Goal: Task Accomplishment & Management: Use online tool/utility

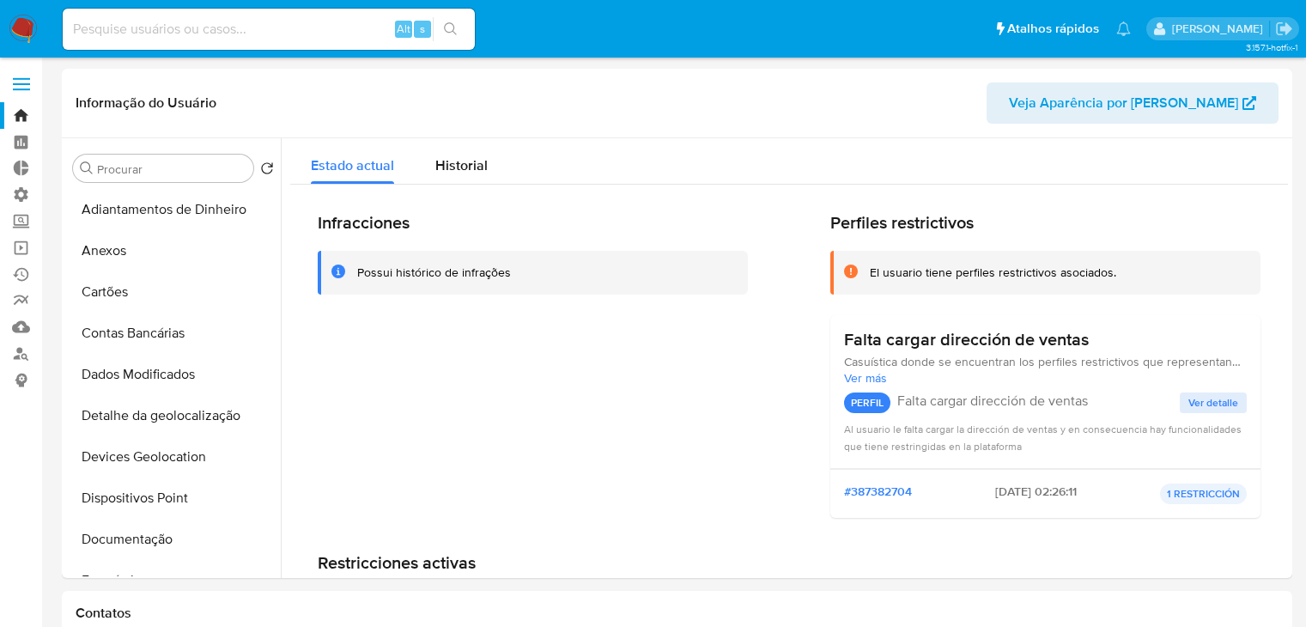
select select "10"
click at [24, 248] on link "Operações em massa" at bounding box center [102, 247] width 204 height 27
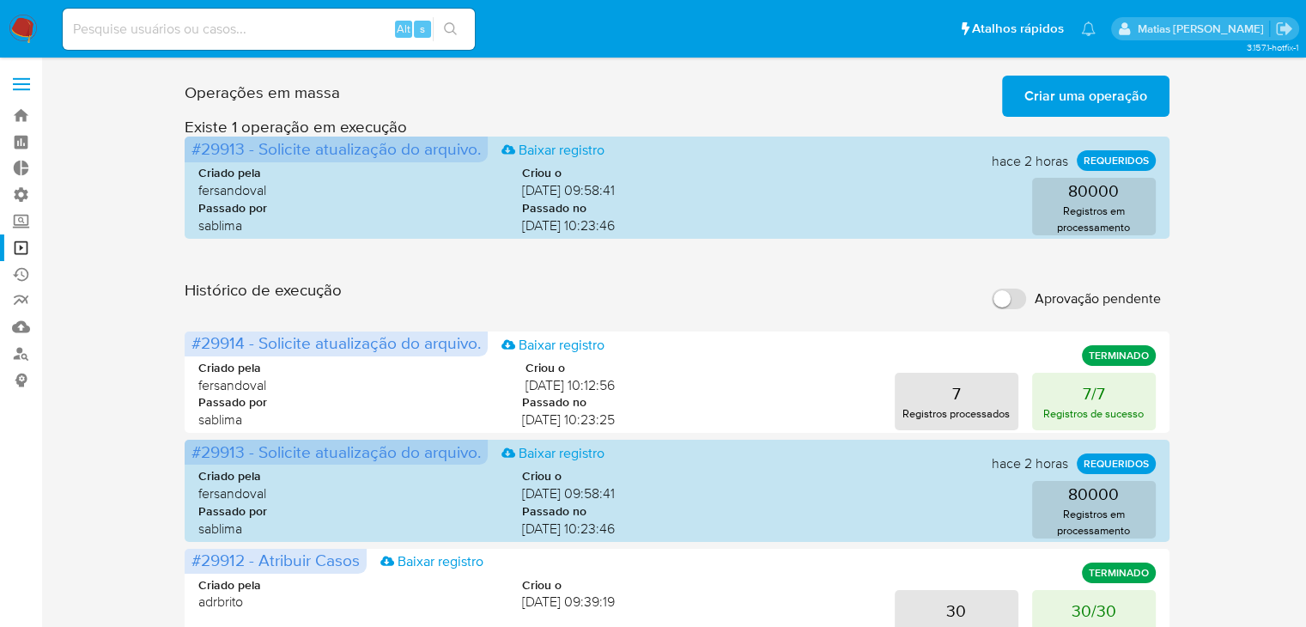
click at [1051, 94] on span "Criar uma operação" at bounding box center [1085, 96] width 123 height 38
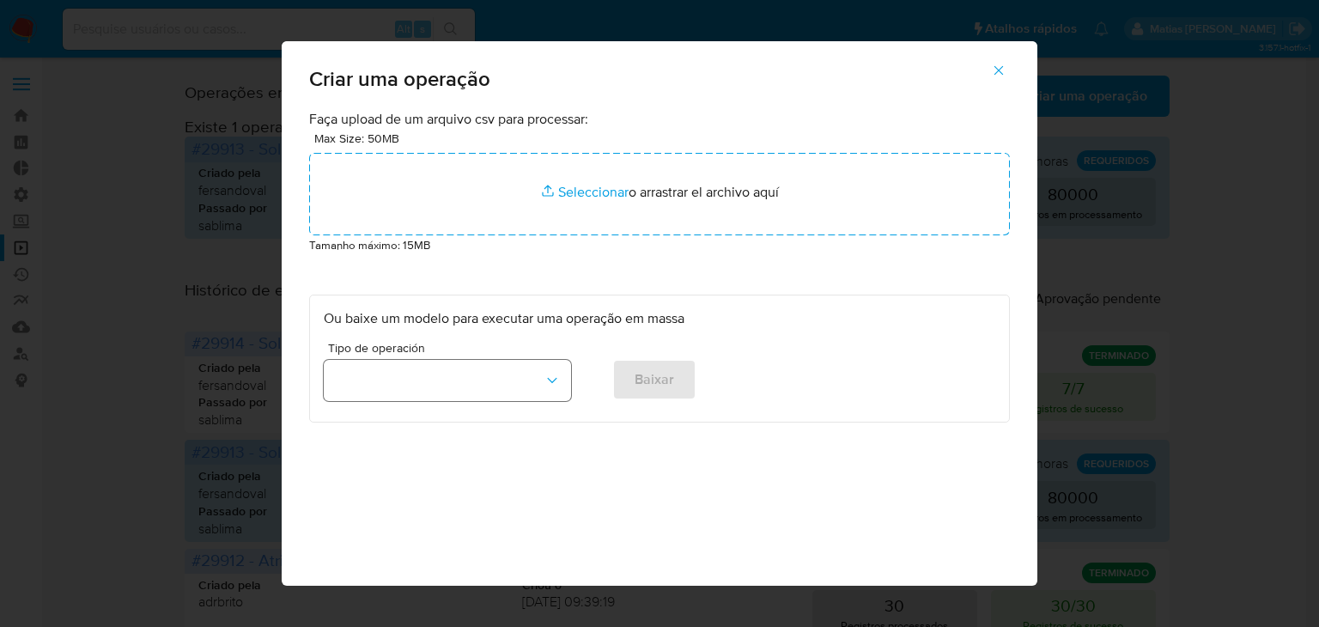
click at [518, 387] on button "button" at bounding box center [447, 380] width 247 height 41
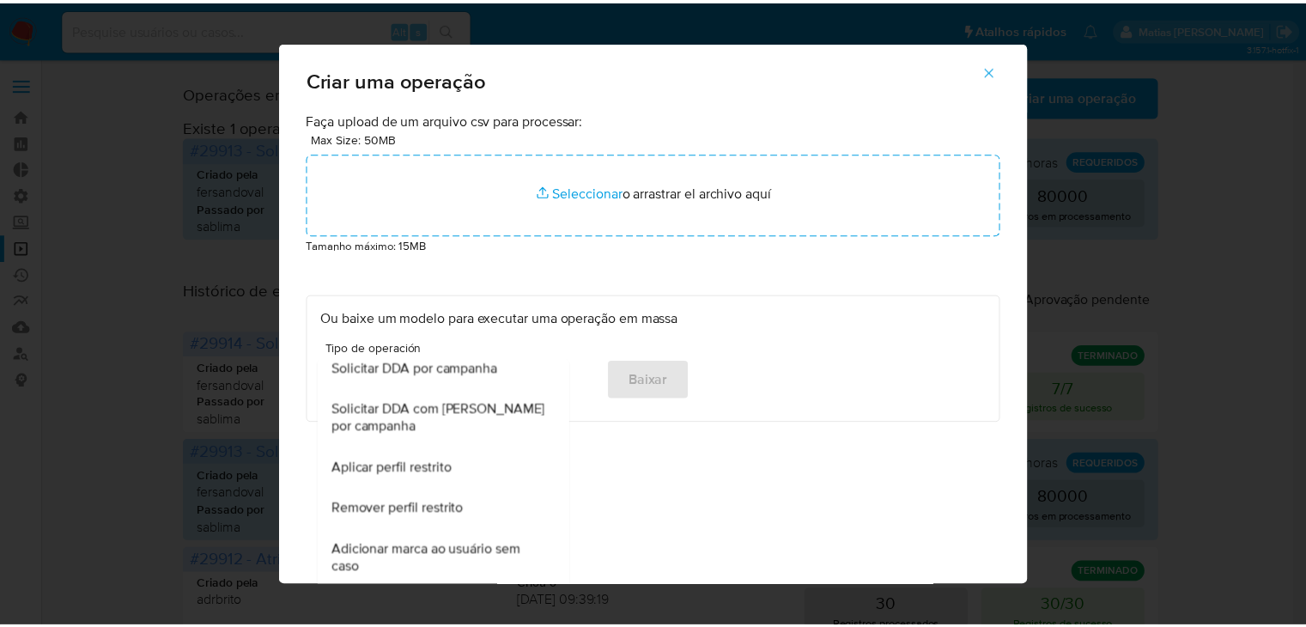
scroll to position [1075, 0]
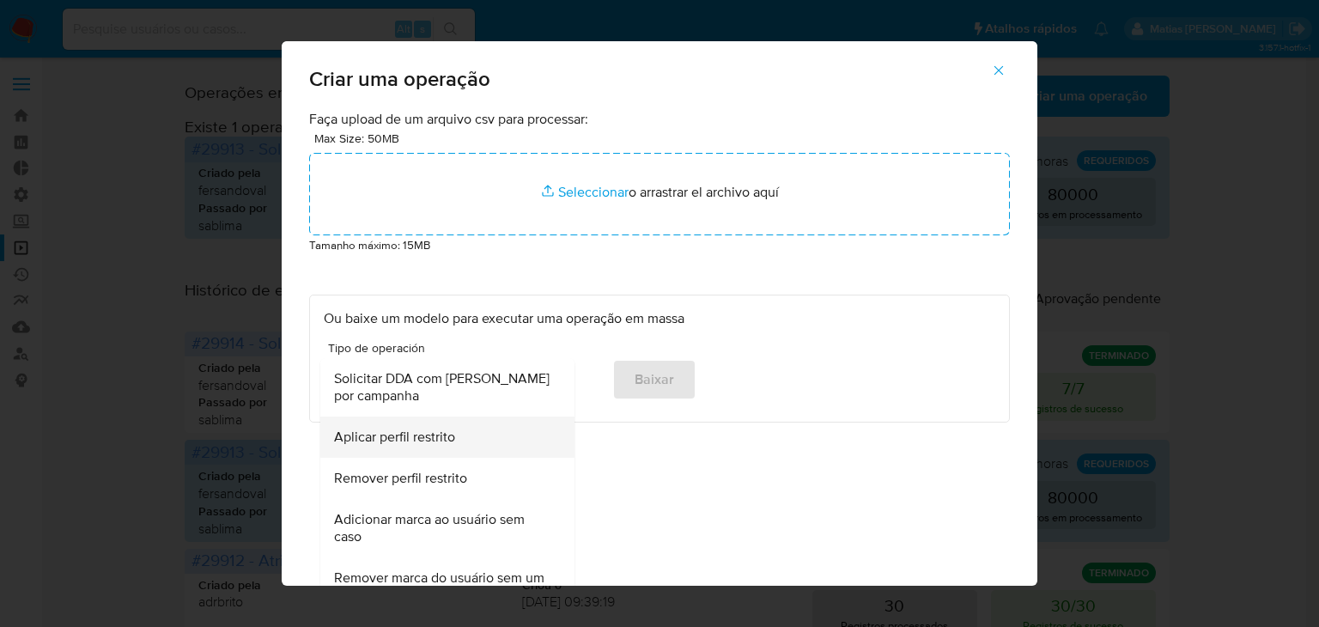
click at [460, 457] on div "Aplicar perfil restrito" at bounding box center [442, 436] width 216 height 41
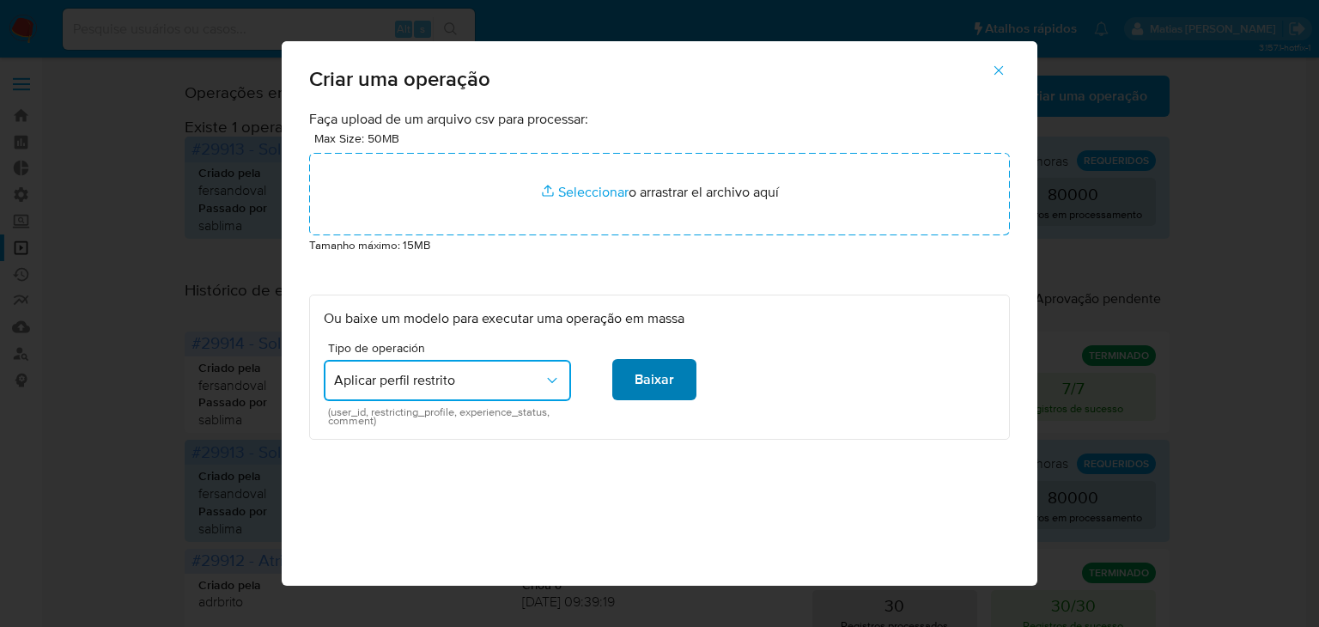
click at [672, 385] on button "Baixar" at bounding box center [654, 379] width 84 height 41
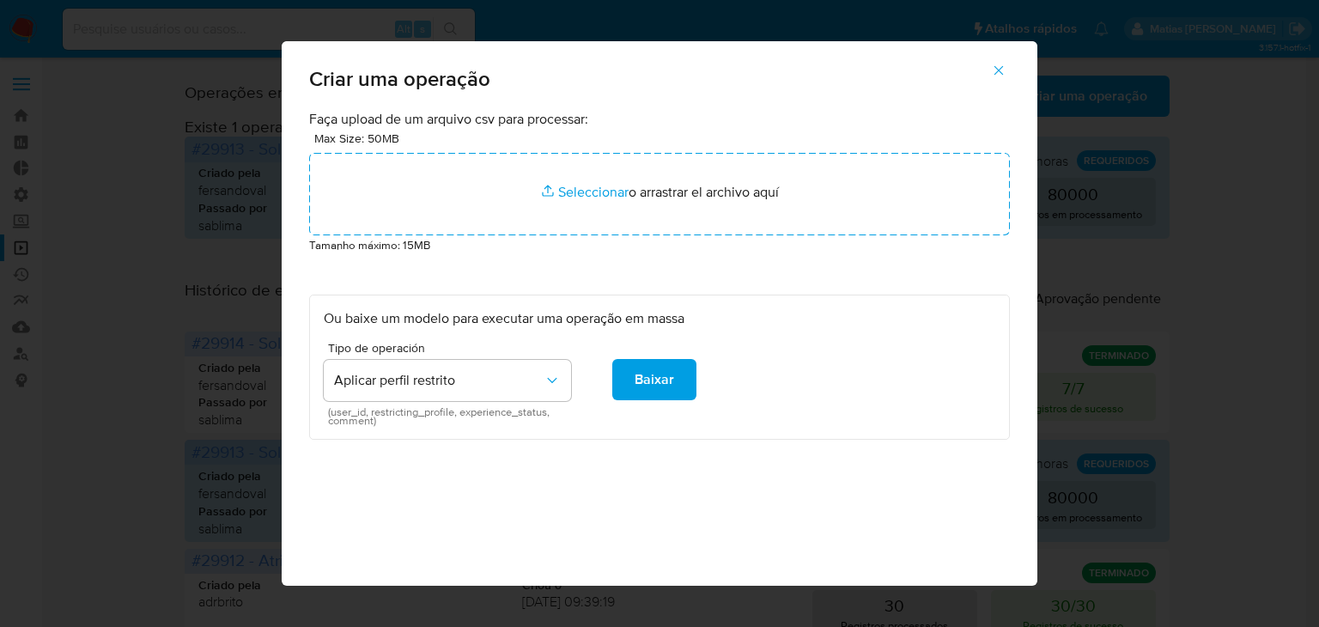
click at [1006, 66] on icon "button" at bounding box center [998, 70] width 15 height 15
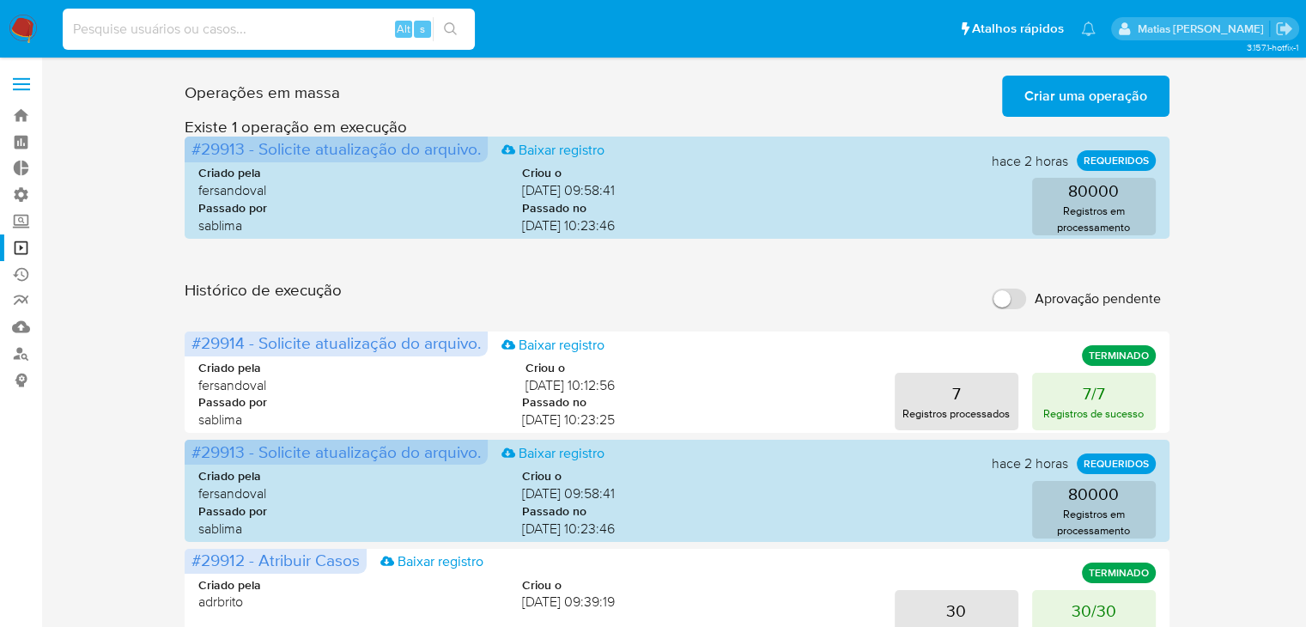
click at [112, 35] on input at bounding box center [269, 29] width 412 height 22
paste input "2294392526"
type input "2294392526"
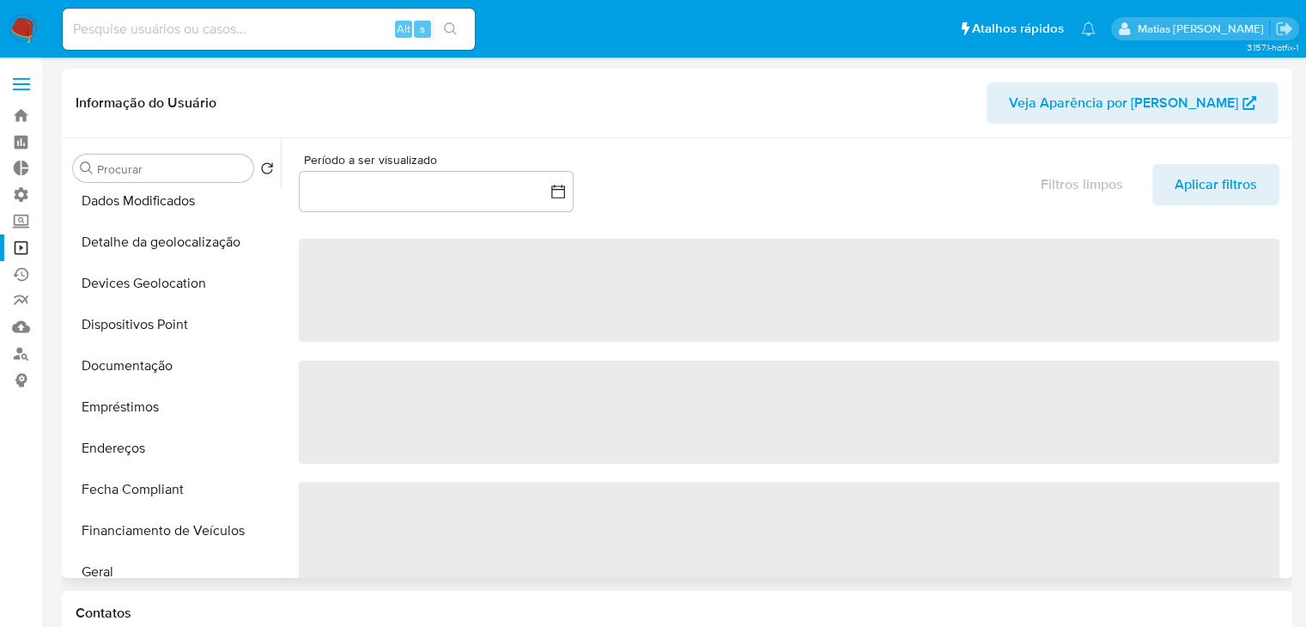
scroll to position [210, 0]
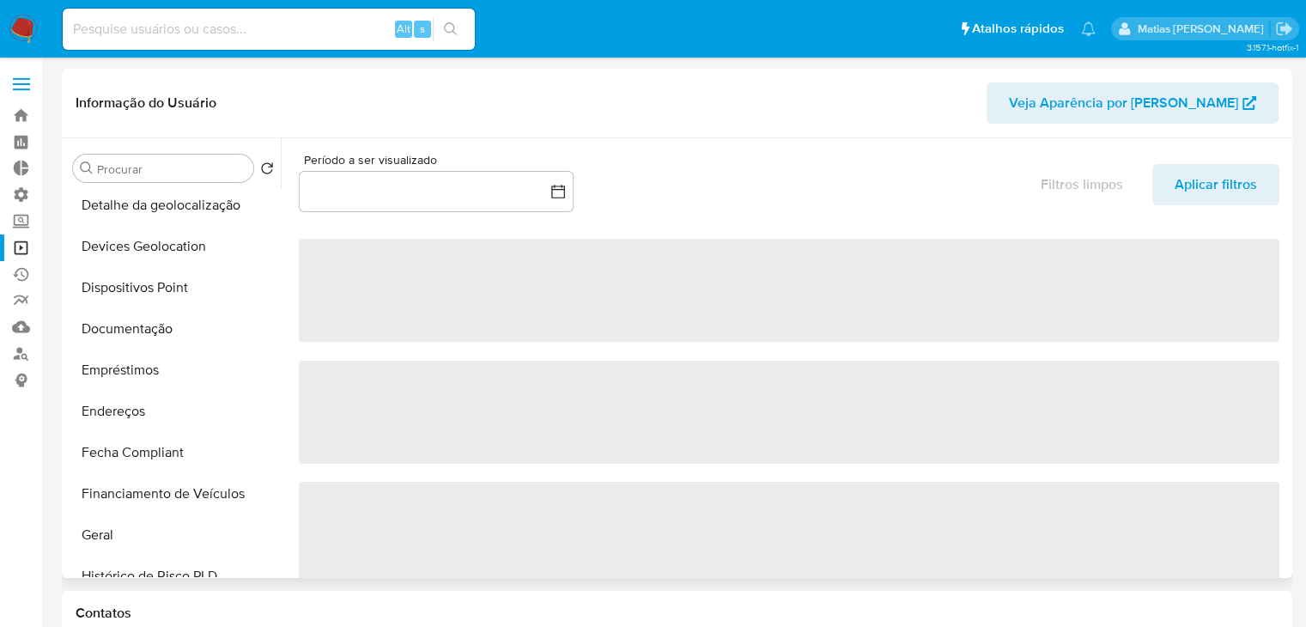
select select "10"
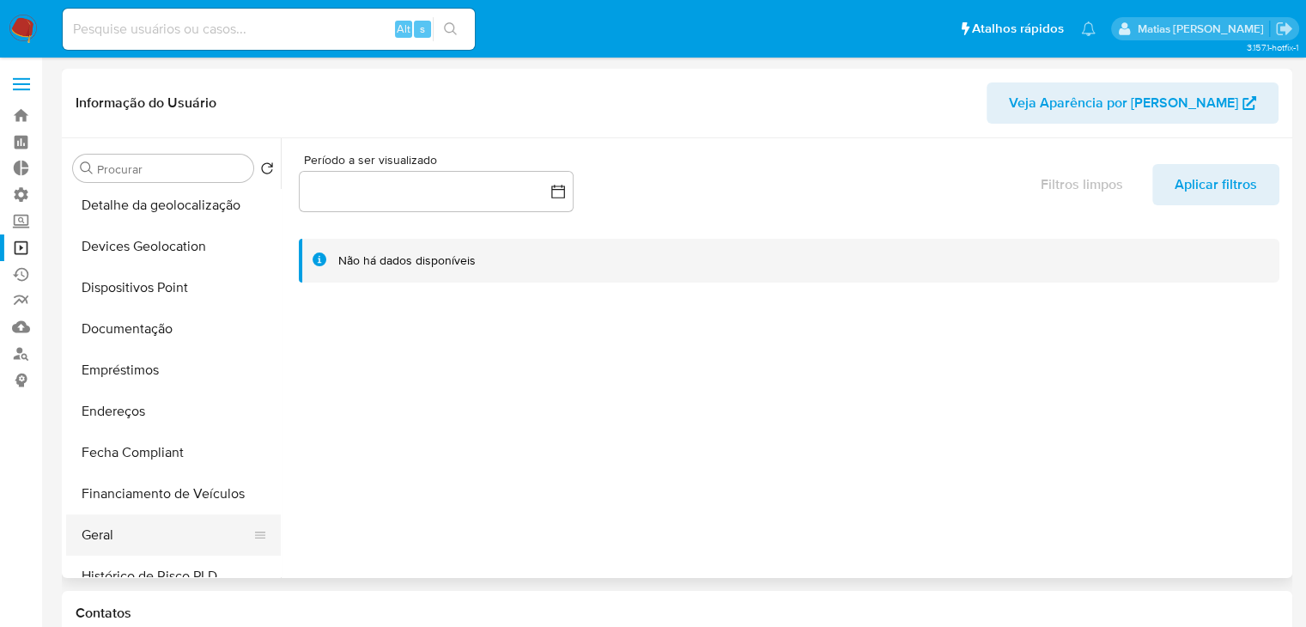
click at [168, 518] on button "Geral" at bounding box center [166, 534] width 201 height 41
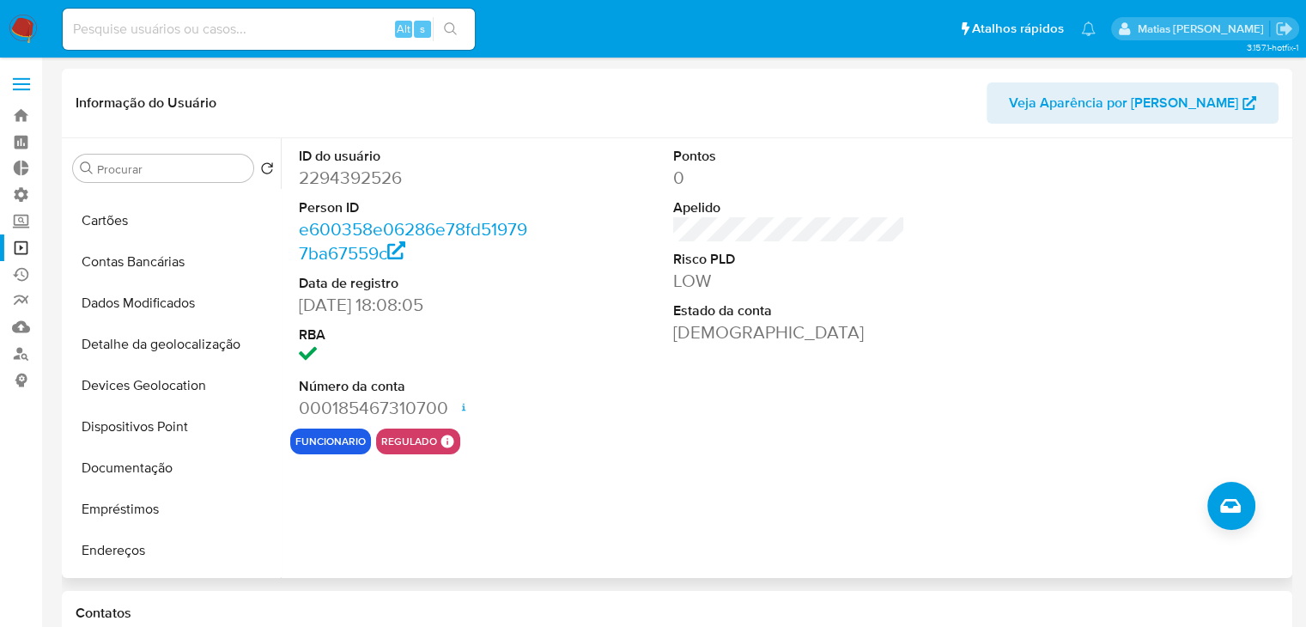
scroll to position [76, 0]
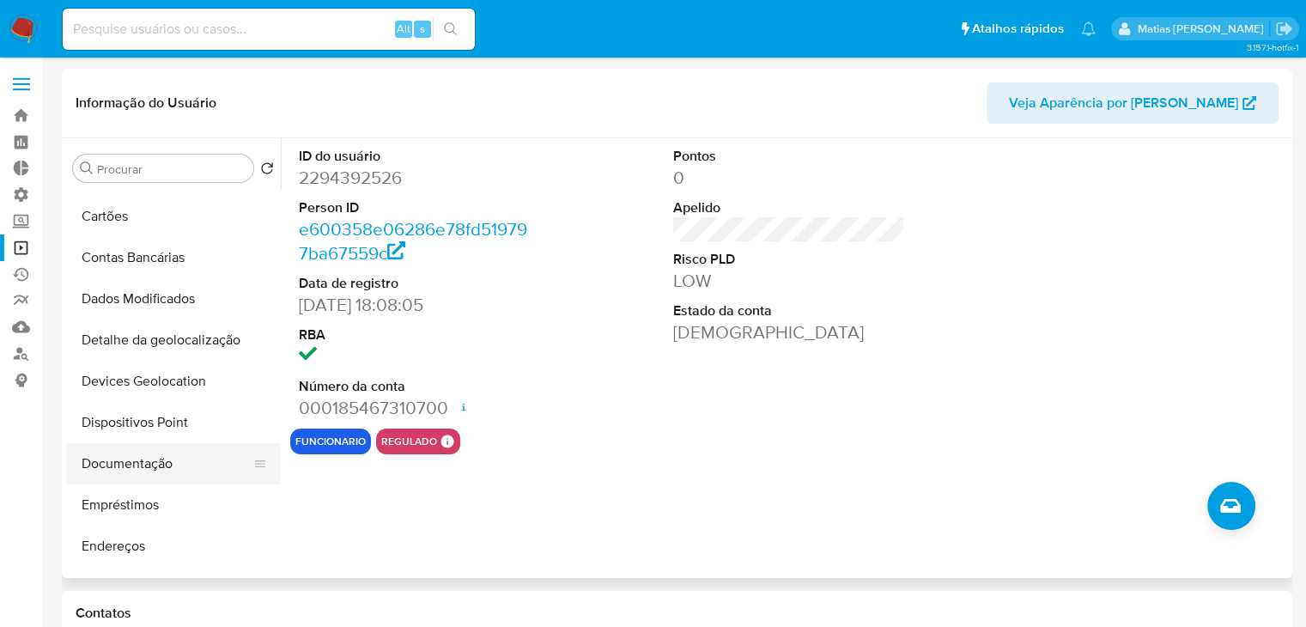
click at [169, 464] on button "Documentação" at bounding box center [166, 463] width 201 height 41
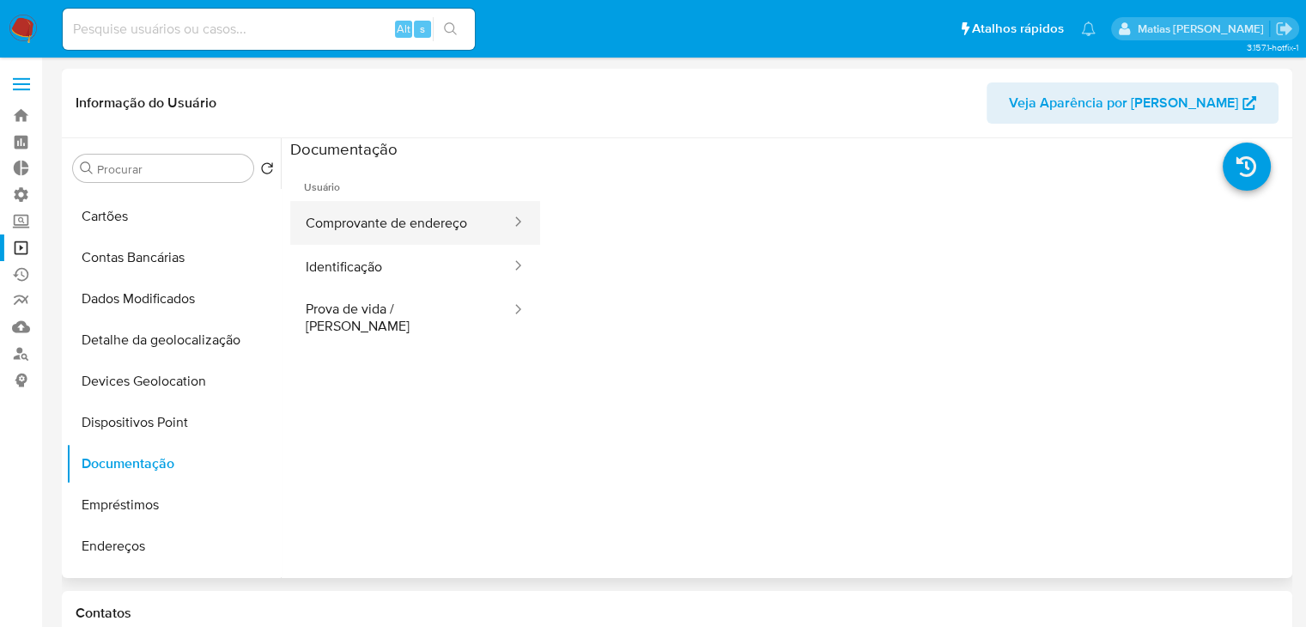
click at [434, 209] on button "Comprovante de endereço" at bounding box center [401, 223] width 222 height 44
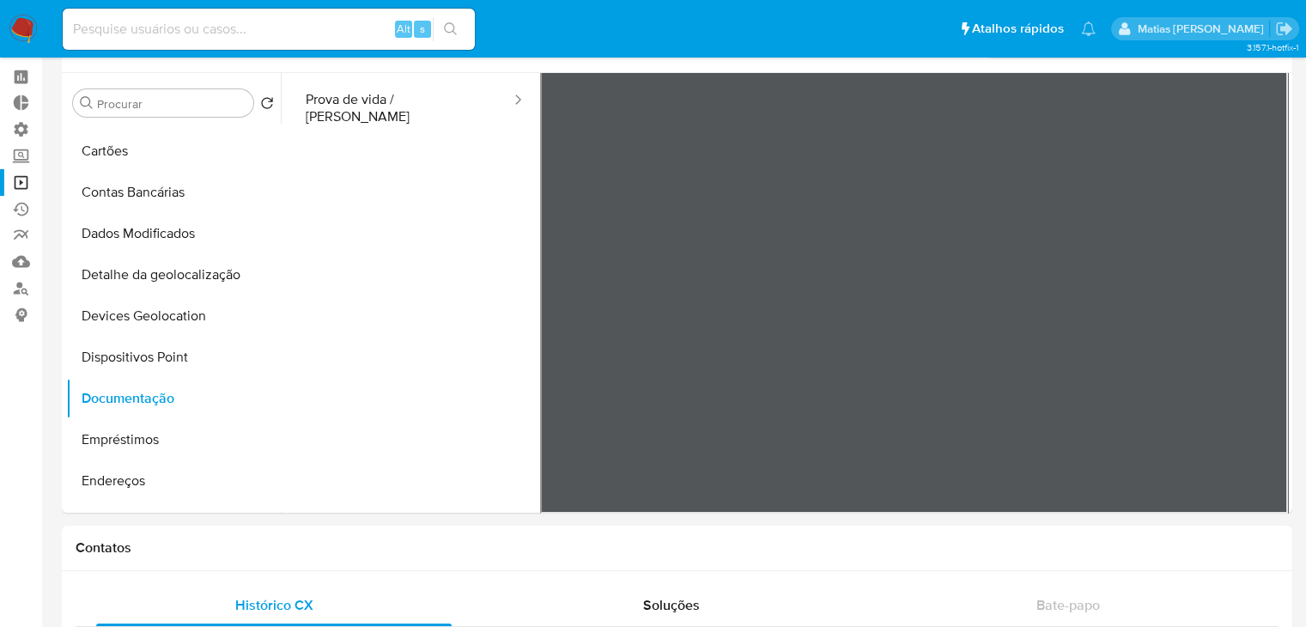
scroll to position [0, 0]
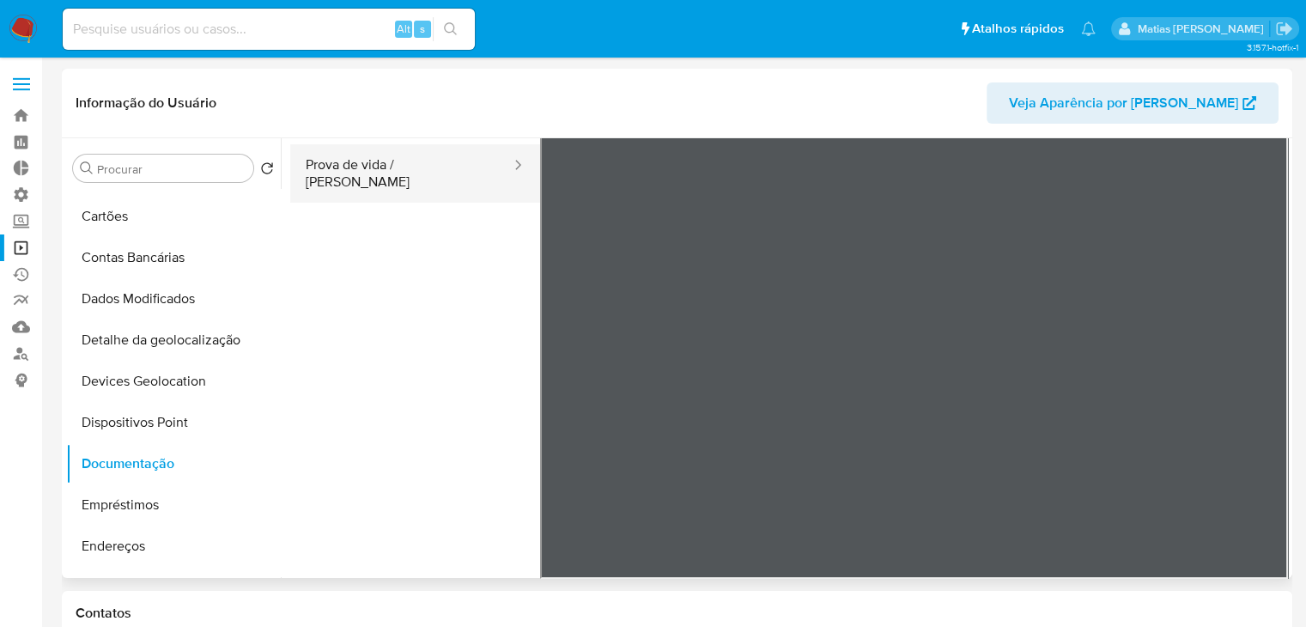
click at [449, 174] on button "Prova de vida / Selfie" at bounding box center [401, 173] width 222 height 58
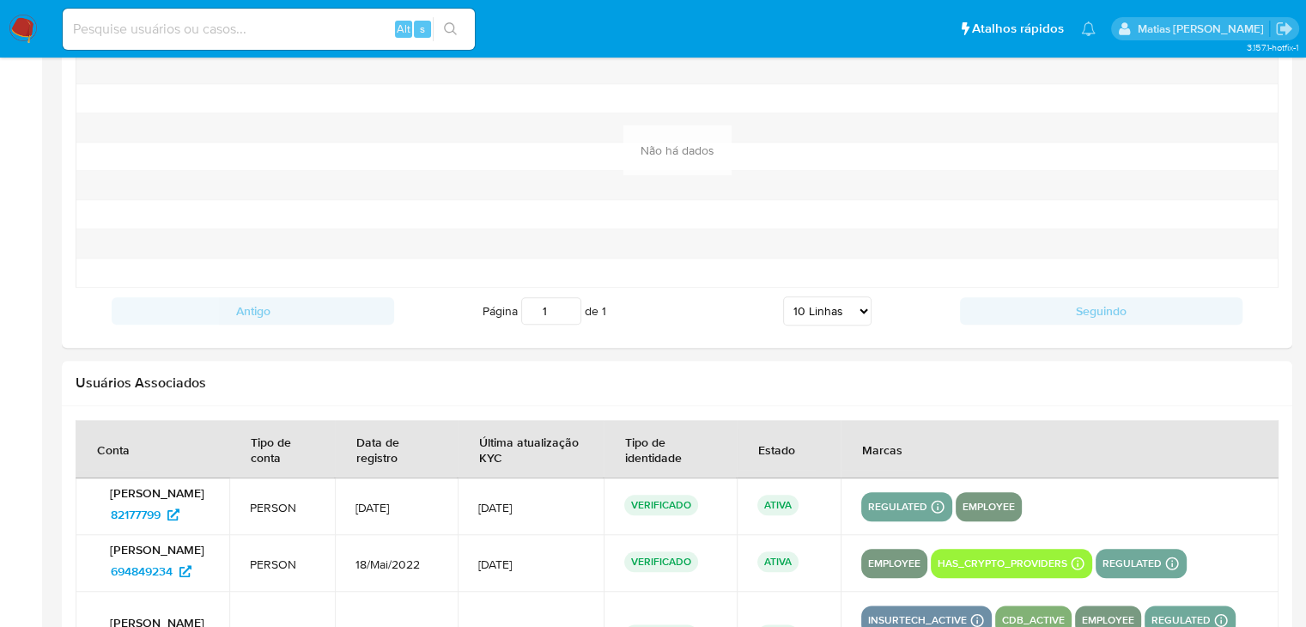
scroll to position [1416, 0]
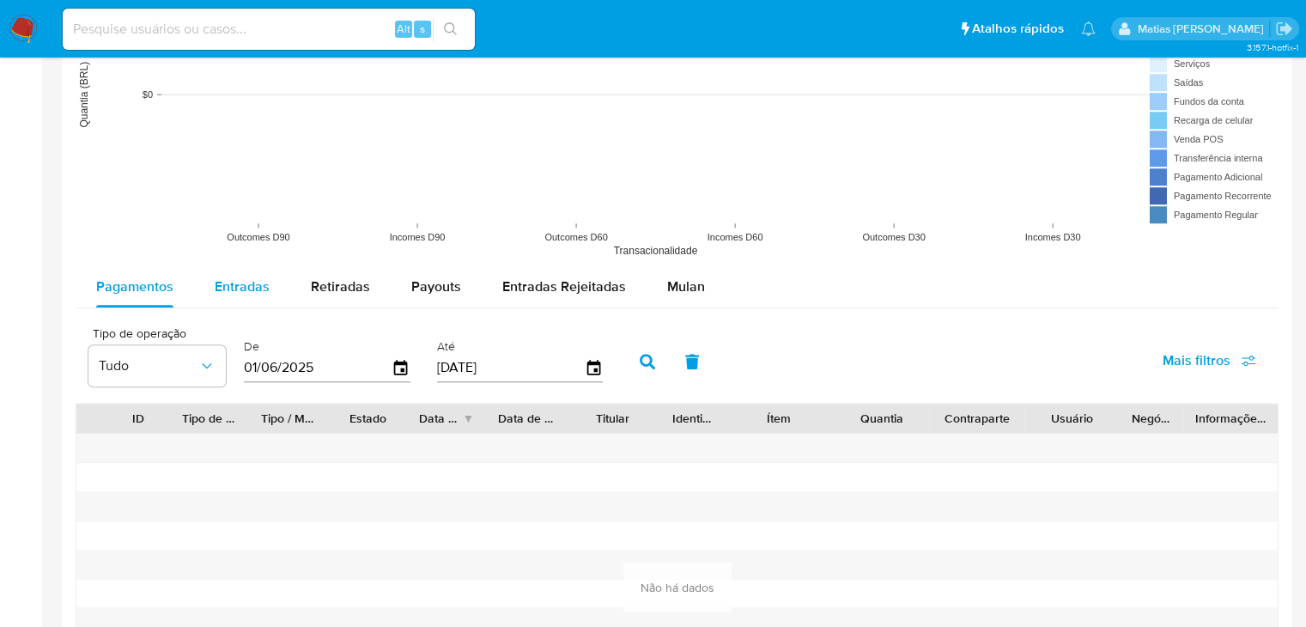
click at [219, 289] on span "Entradas" at bounding box center [242, 286] width 55 height 20
select select "10"
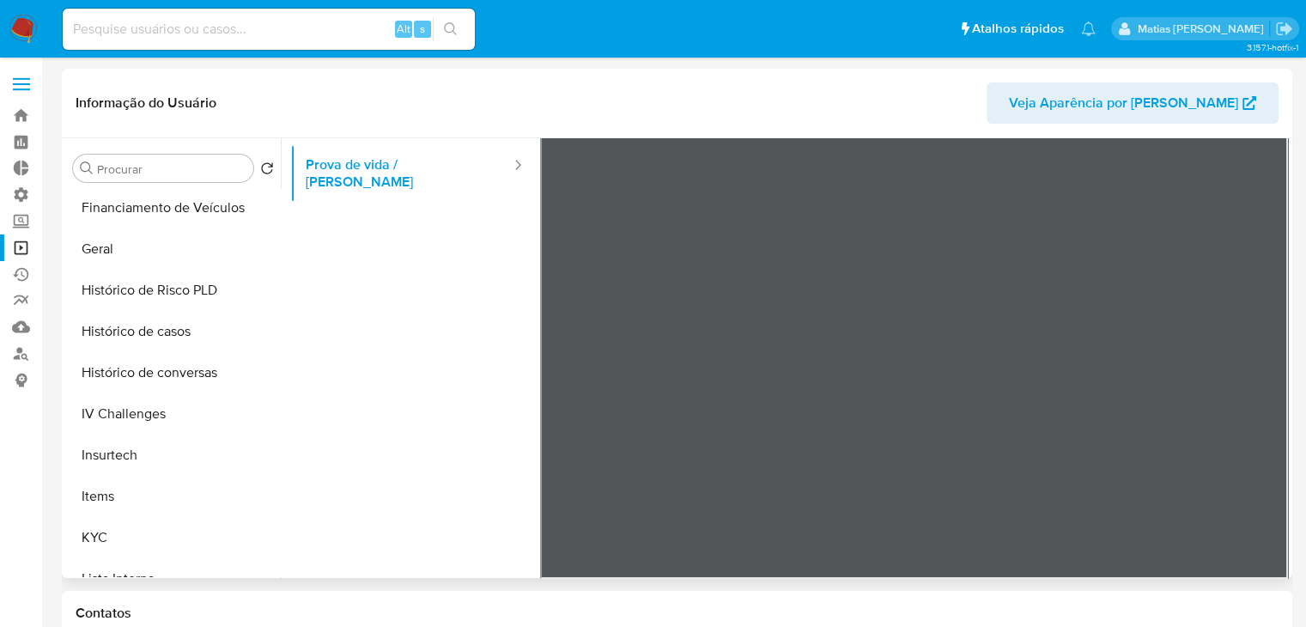
scroll to position [511, 0]
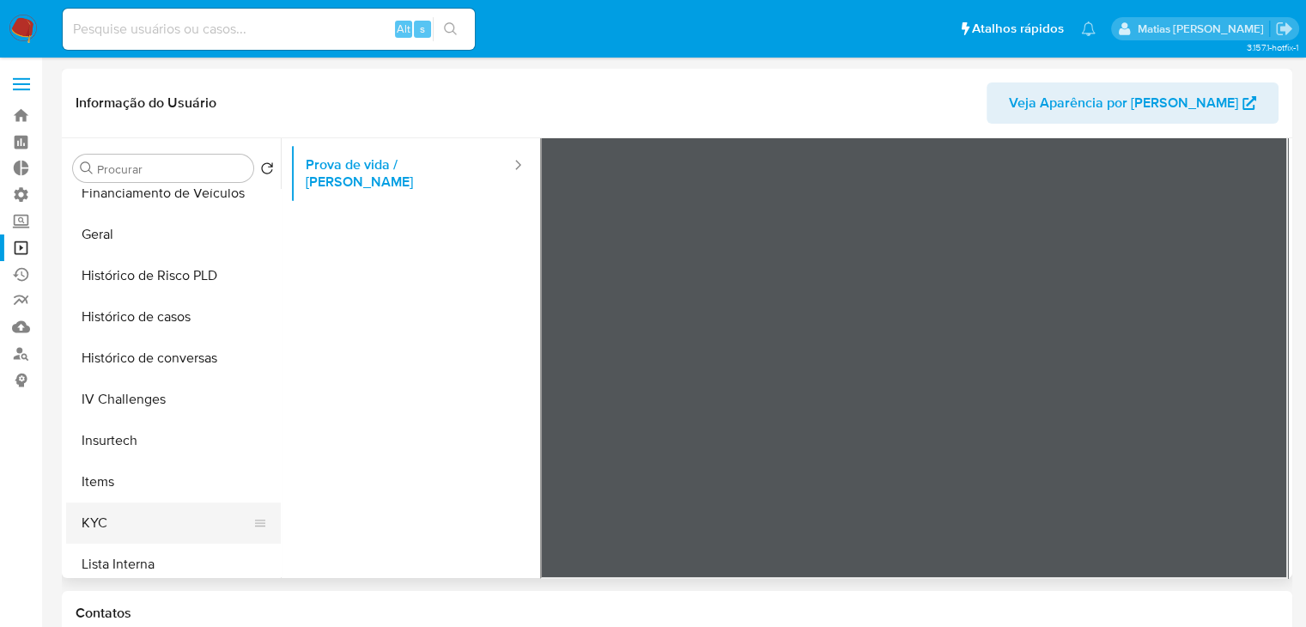
click at [168, 519] on button "KYC" at bounding box center [166, 522] width 201 height 41
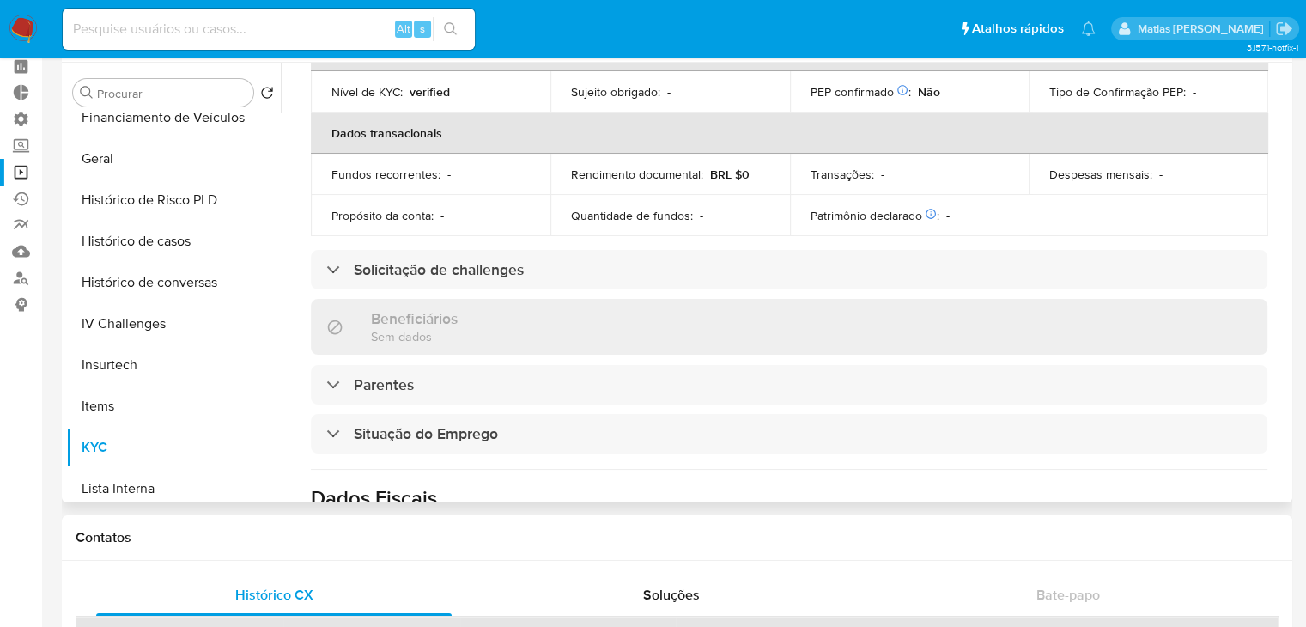
scroll to position [409, 0]
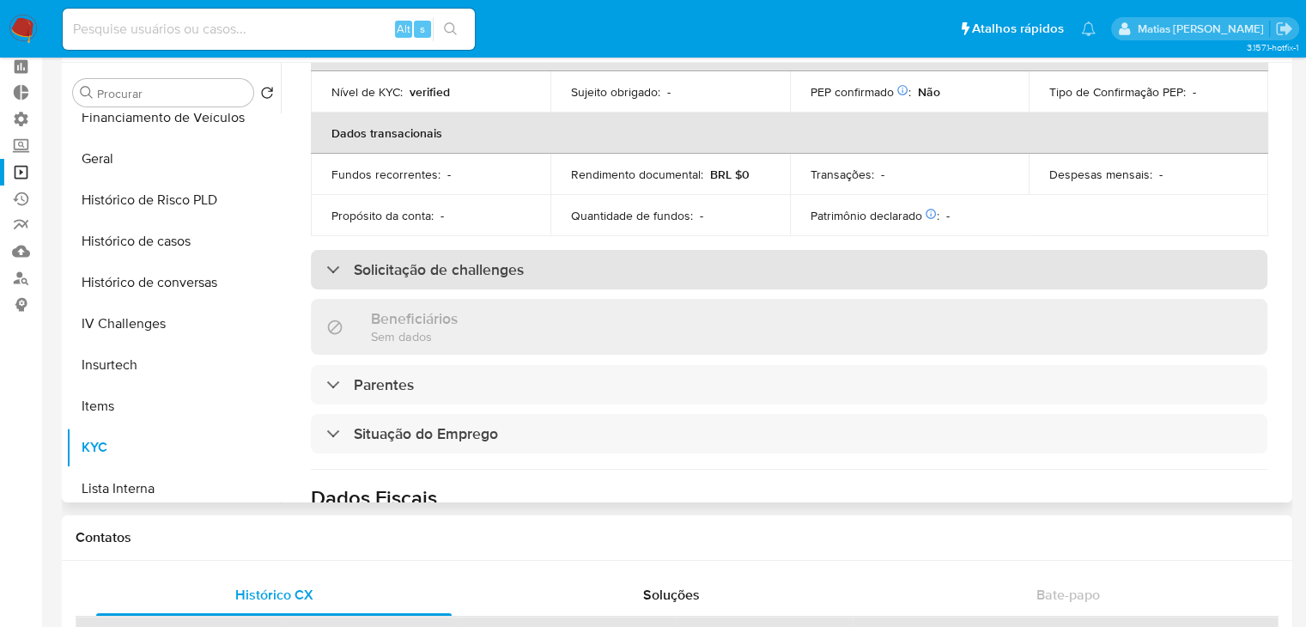
click at [841, 256] on div "Solicitação de challenges" at bounding box center [789, 269] width 956 height 39
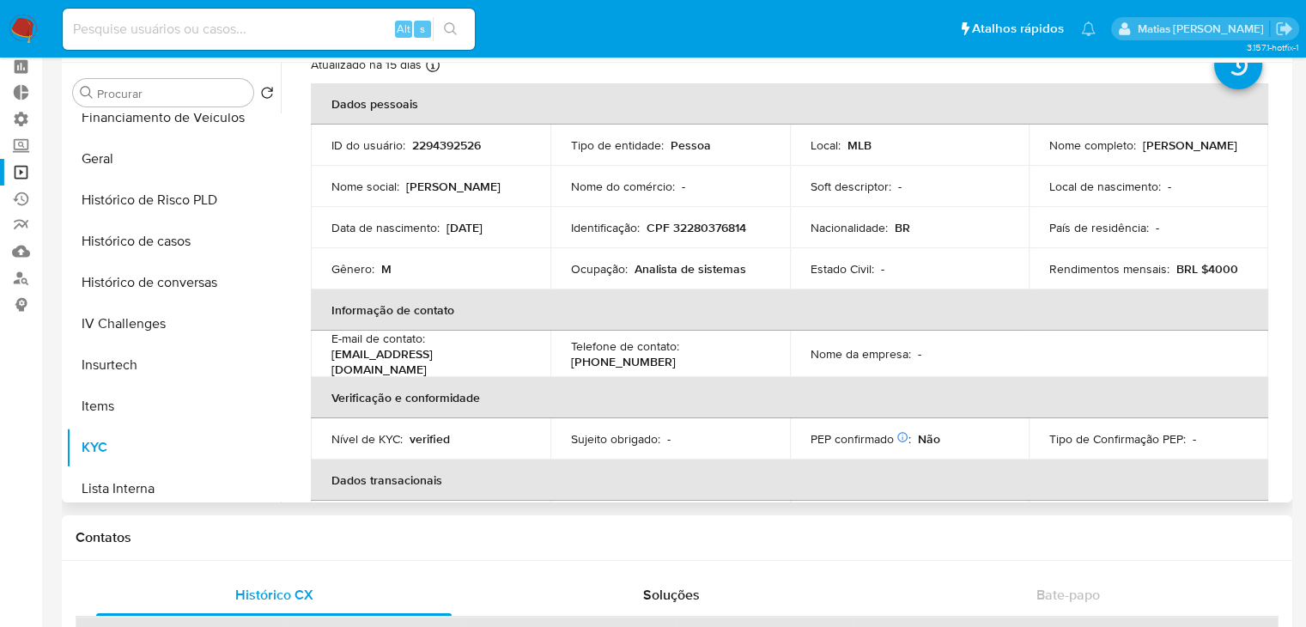
scroll to position [0, 0]
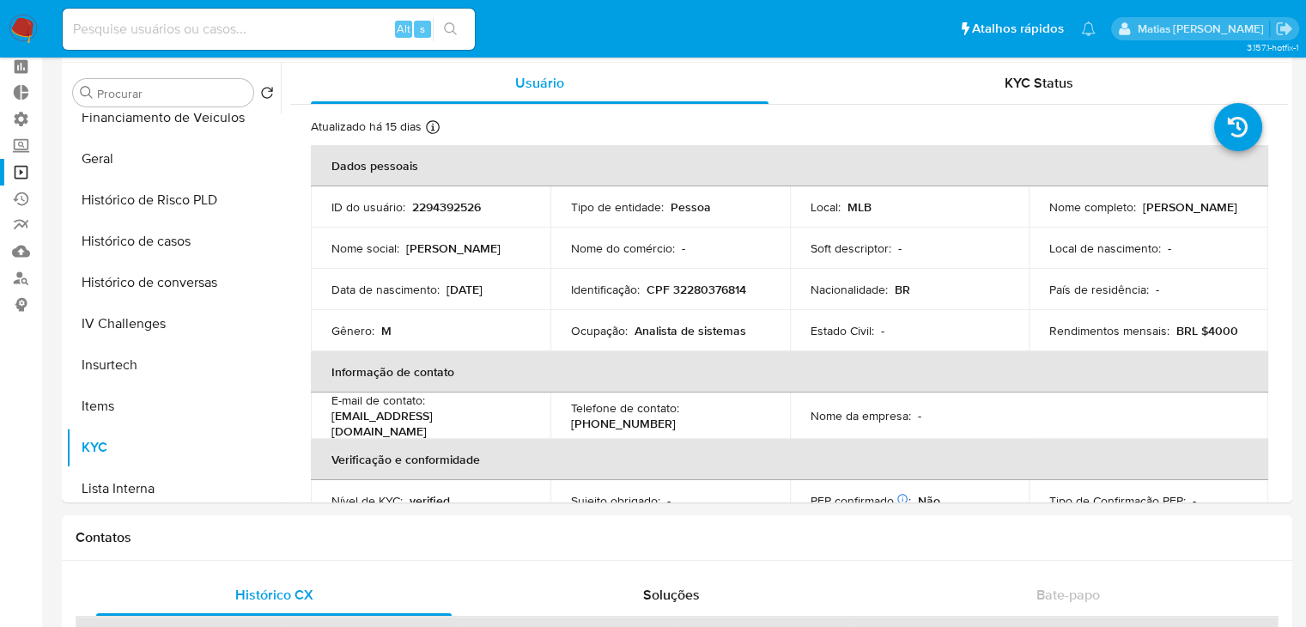
click at [1012, 56] on nav "Pausado Ver notificaciones Alt s Atalhos rápidos Presiona las siguientes teclas…" at bounding box center [653, 29] width 1306 height 58
click at [1019, 80] on span "KYC Status" at bounding box center [1038, 83] width 69 height 20
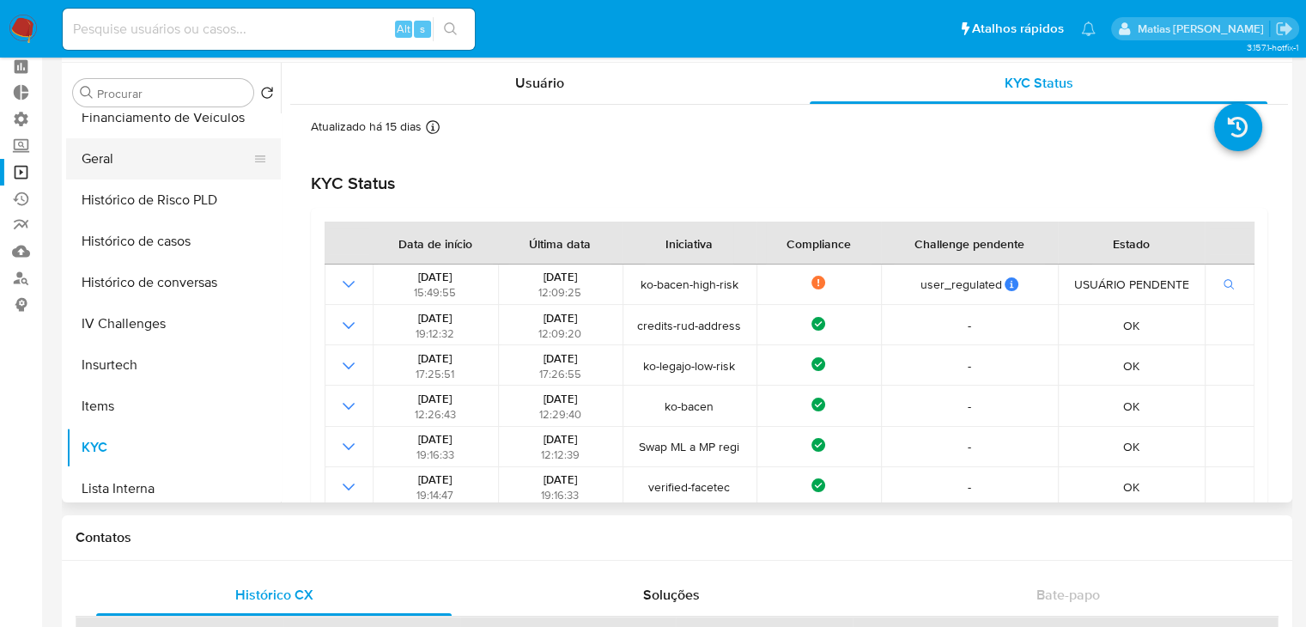
click at [108, 166] on button "Geral" at bounding box center [166, 158] width 201 height 41
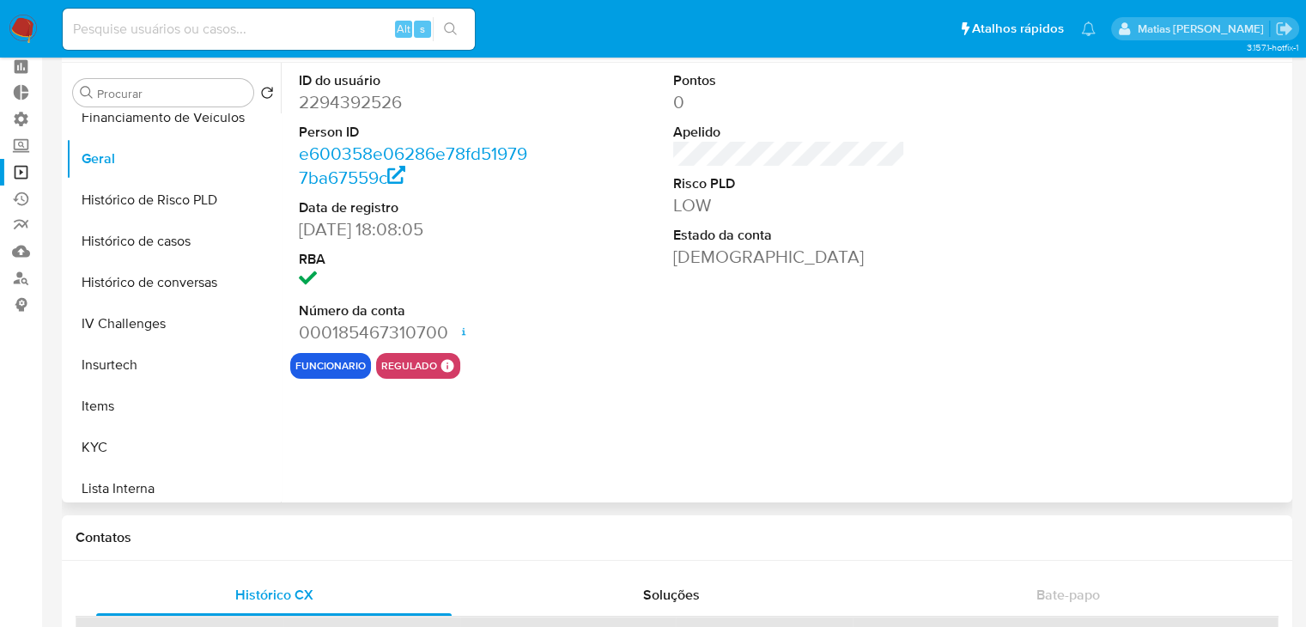
click at [371, 92] on dd "2294392526" at bounding box center [415, 102] width 233 height 24
click at [371, 94] on dd "2294392526" at bounding box center [415, 102] width 233 height 24
copy dd "2294392526"
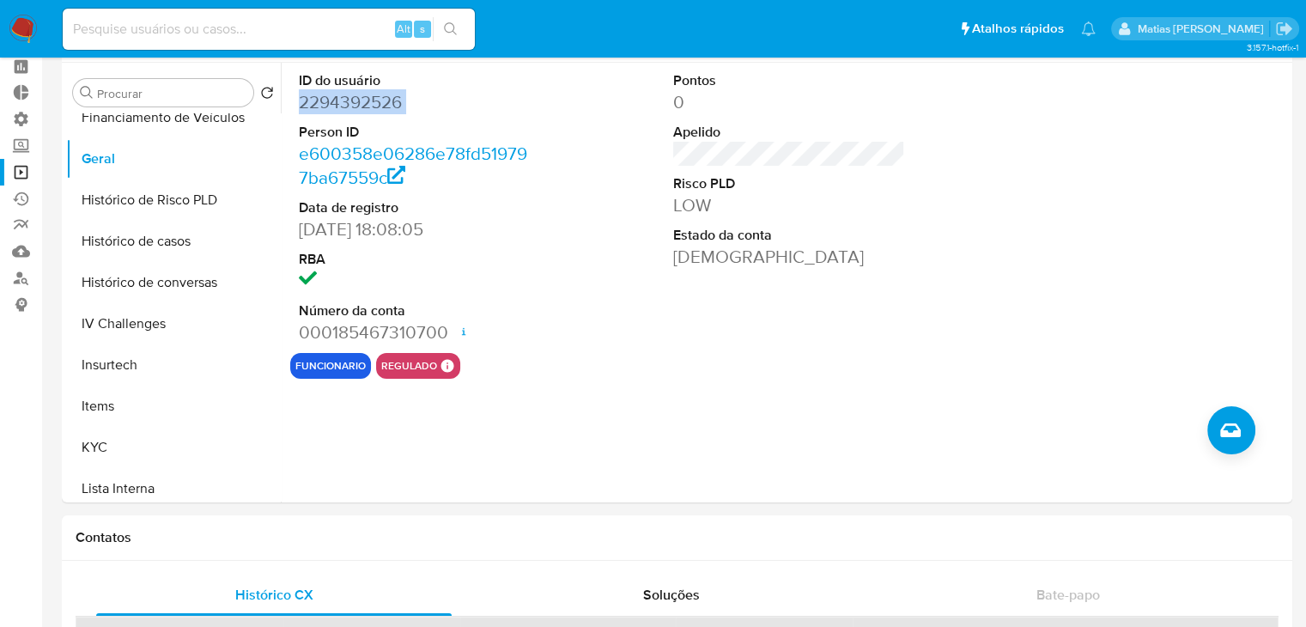
click at [21, 172] on link "Operações em massa" at bounding box center [102, 172] width 204 height 27
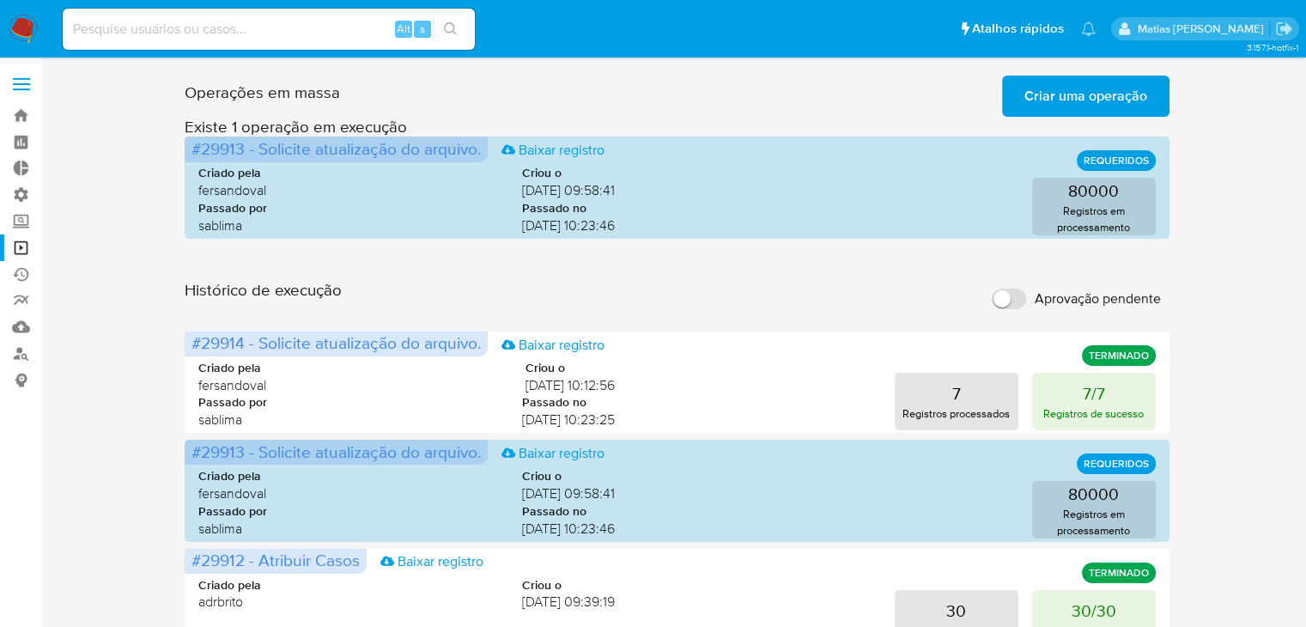
click at [1053, 104] on span "Criar uma operação" at bounding box center [1085, 96] width 123 height 38
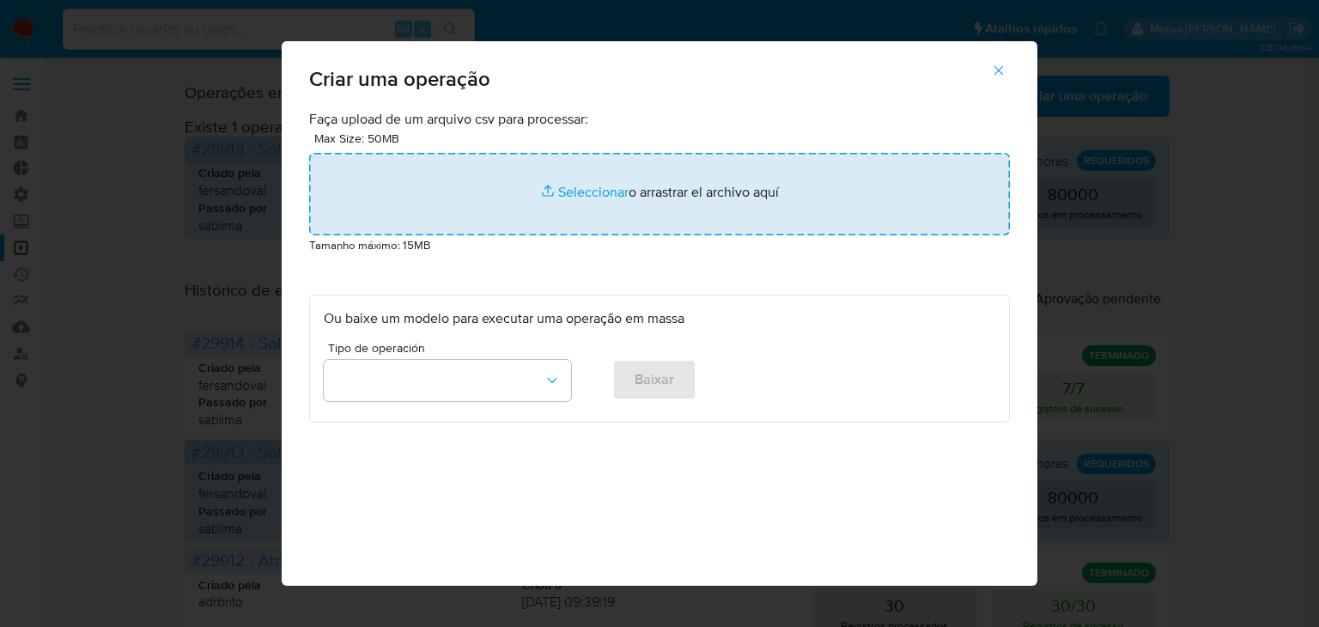
click at [592, 186] on input "file" at bounding box center [659, 194] width 701 height 82
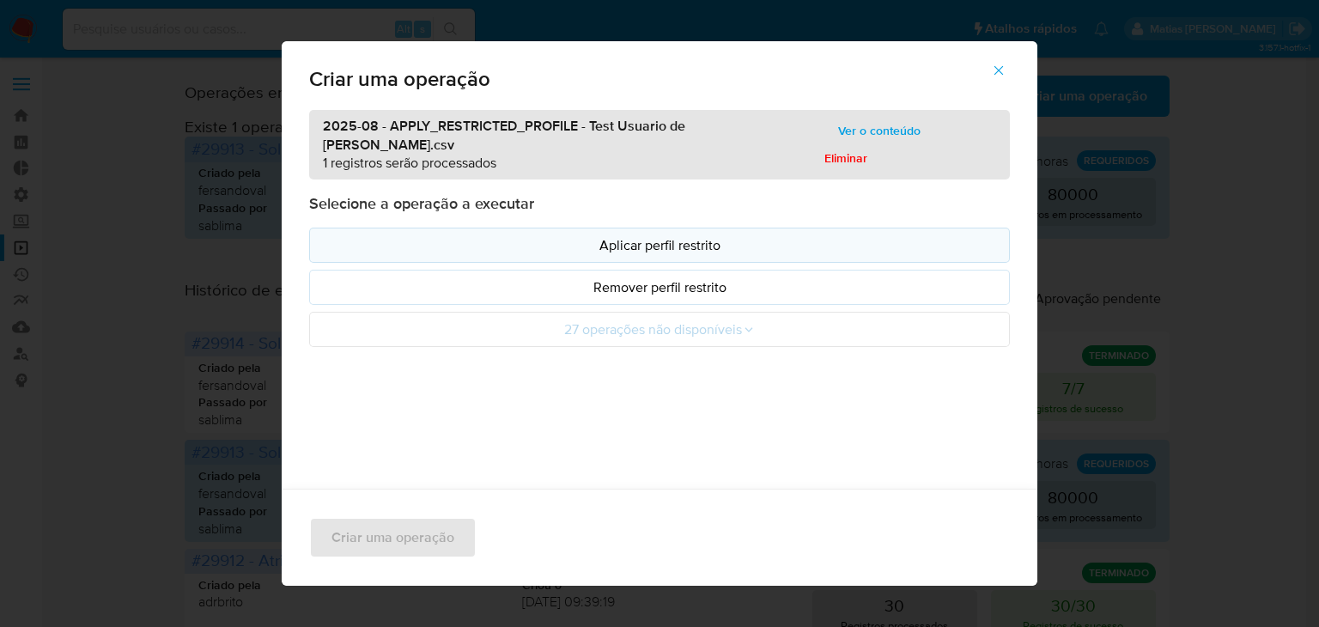
click at [755, 235] on p "Aplicar perfil restrito" at bounding box center [659, 245] width 671 height 20
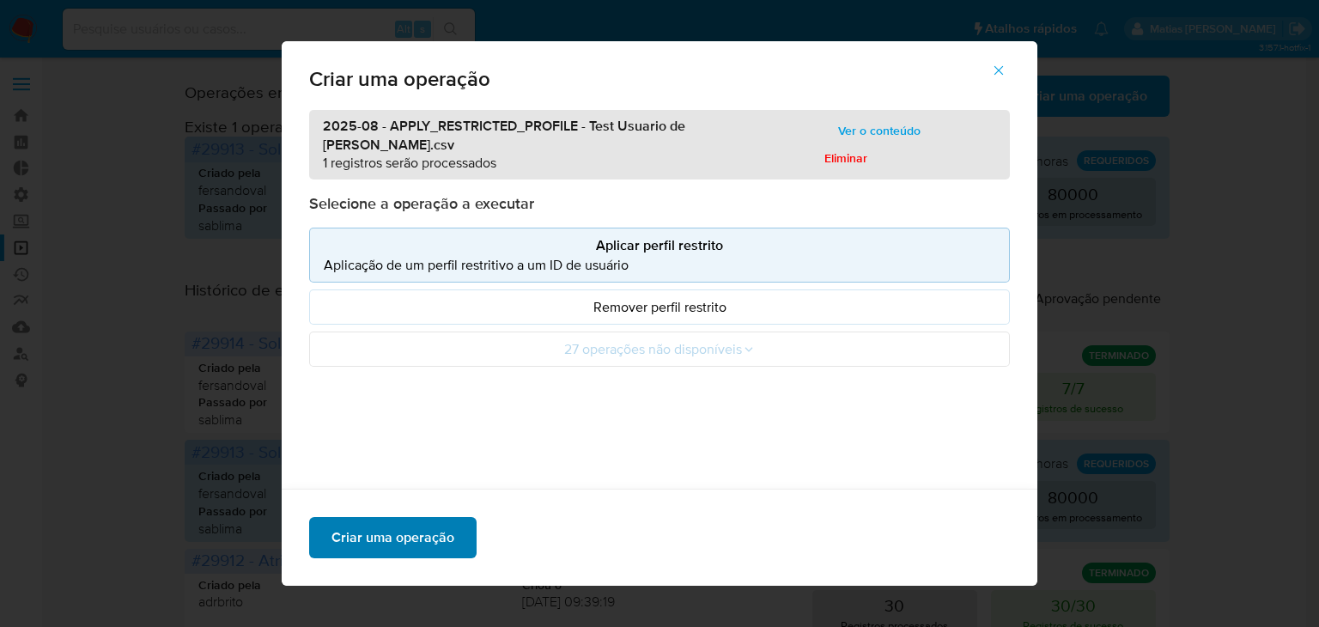
click at [452, 543] on button "Criar uma operação" at bounding box center [392, 537] width 167 height 41
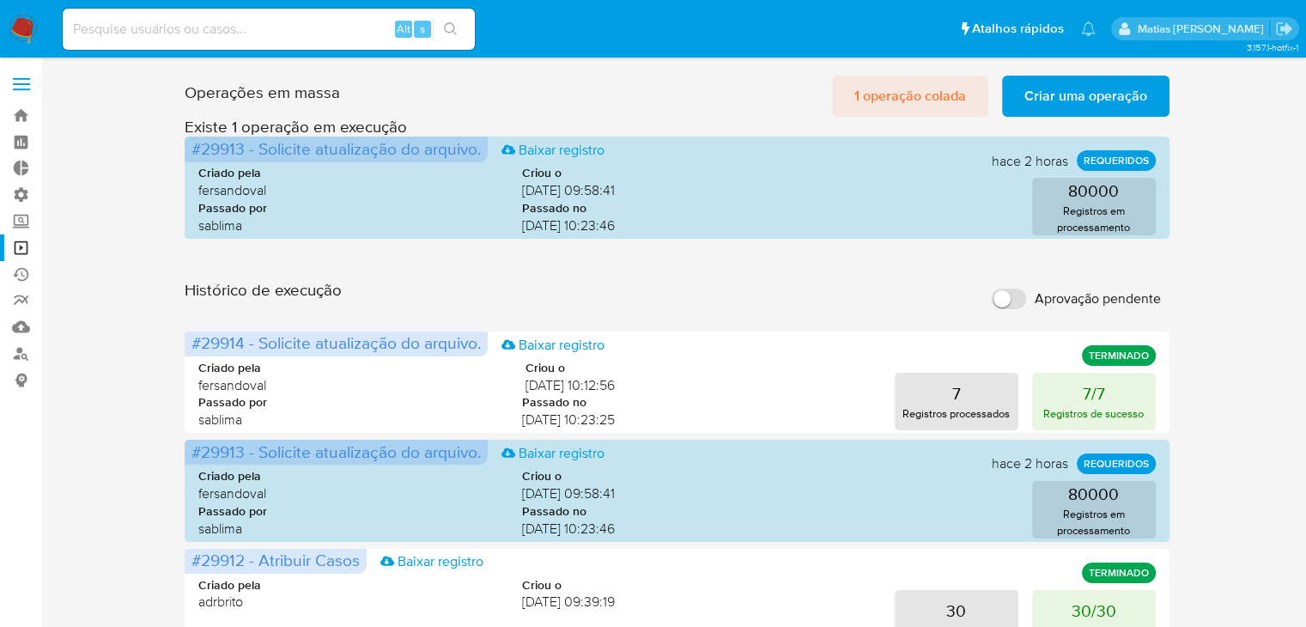
click at [941, 100] on span "1 operação colada" at bounding box center [910, 96] width 112 height 38
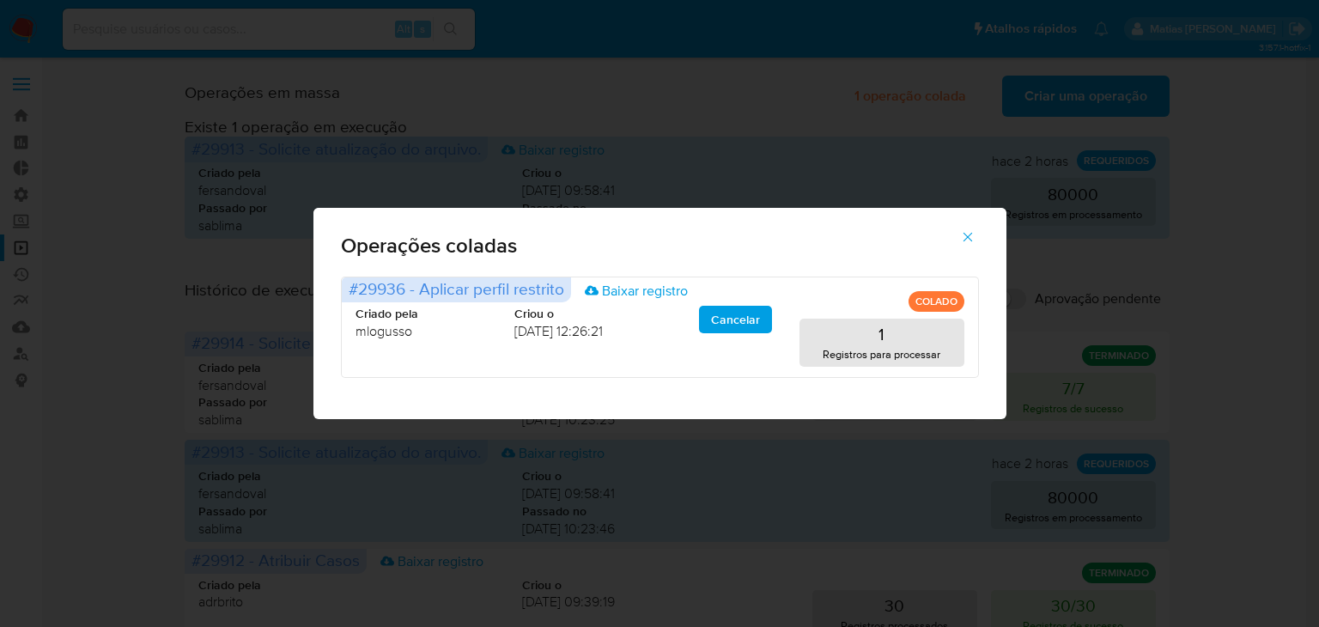
click at [968, 234] on icon "button" at bounding box center [966, 237] width 9 height 9
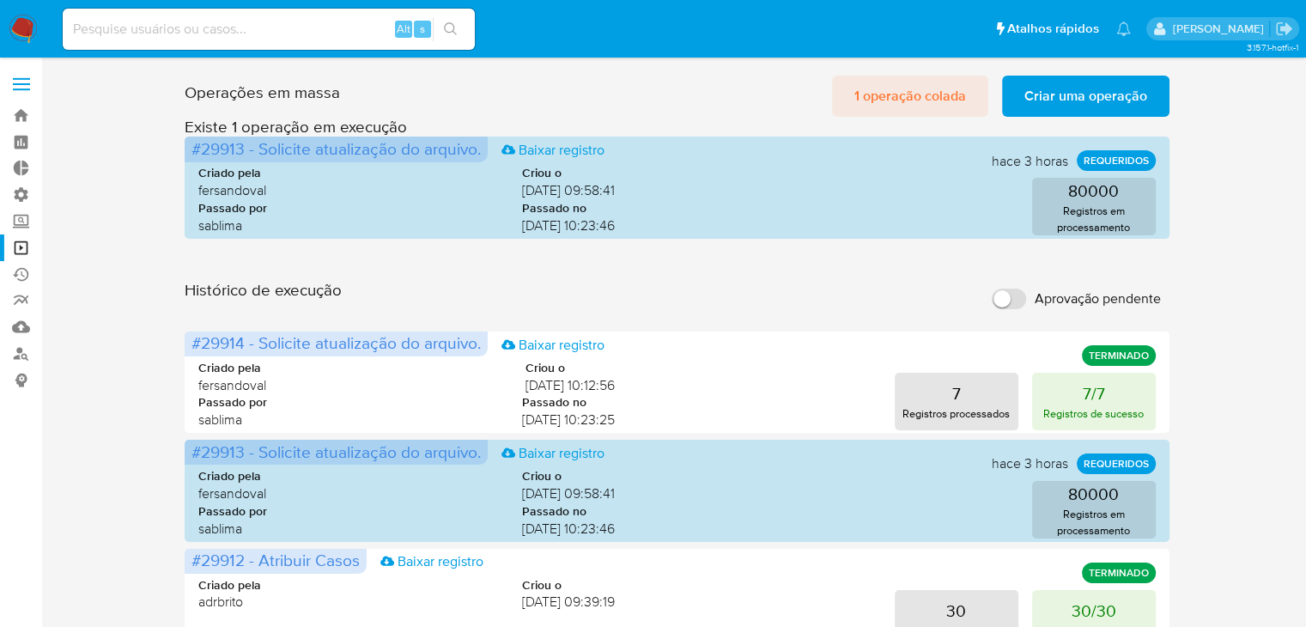
click at [896, 96] on span "1 operação colada" at bounding box center [910, 96] width 112 height 38
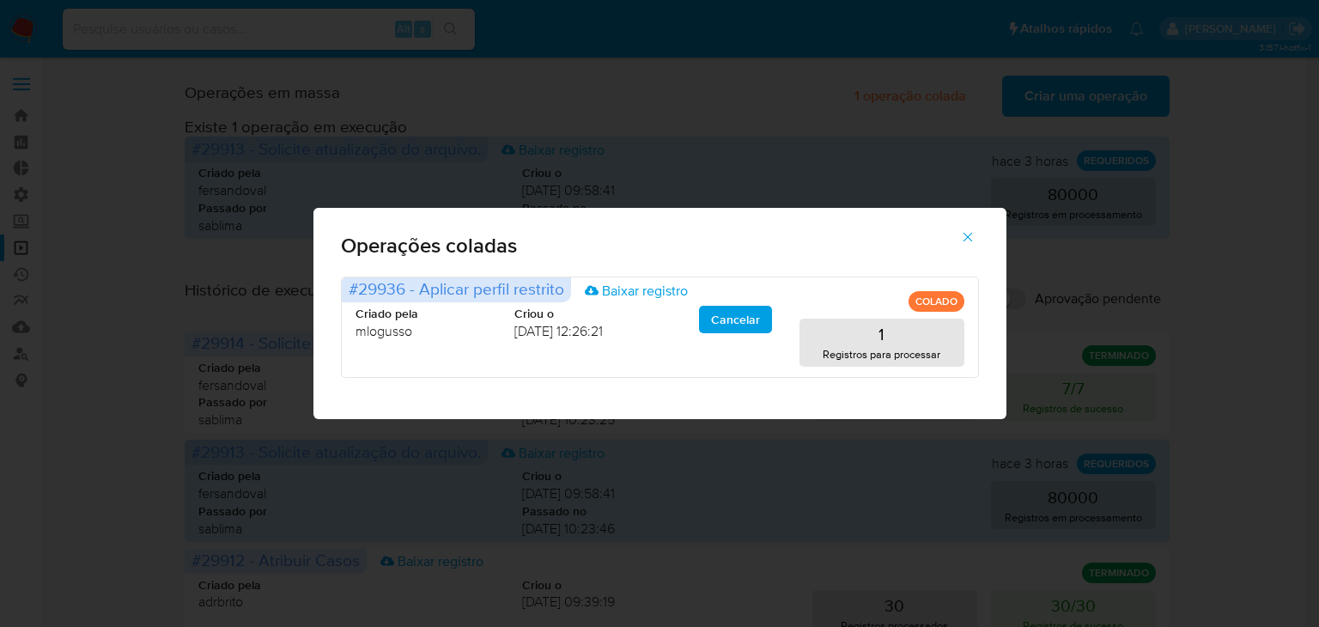
click at [975, 254] on button "button" at bounding box center [967, 236] width 60 height 41
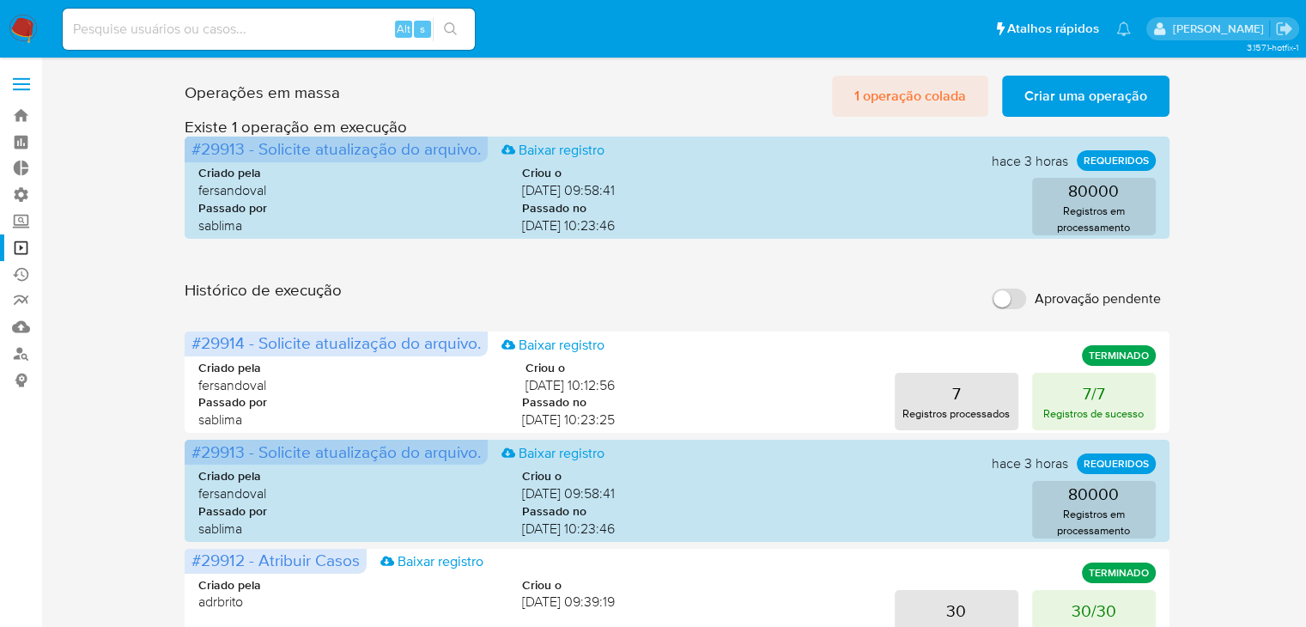
click at [924, 105] on span "1 operação colada" at bounding box center [910, 96] width 112 height 38
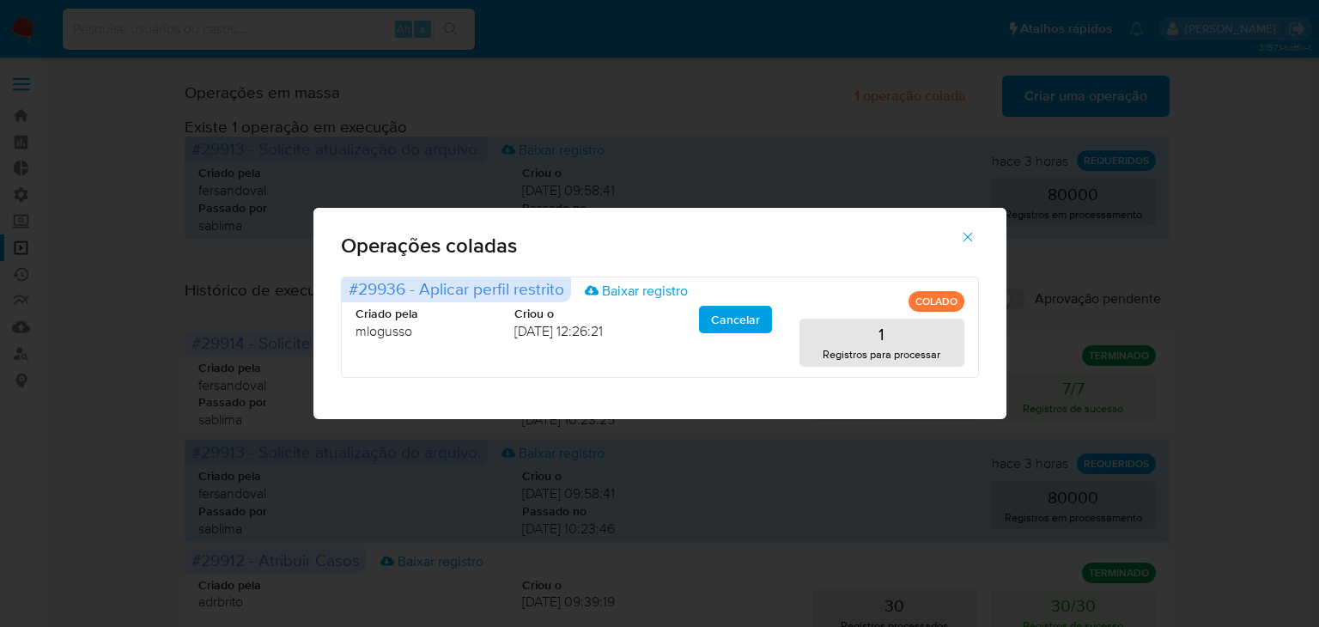
click at [966, 238] on icon "button" at bounding box center [967, 236] width 15 height 15
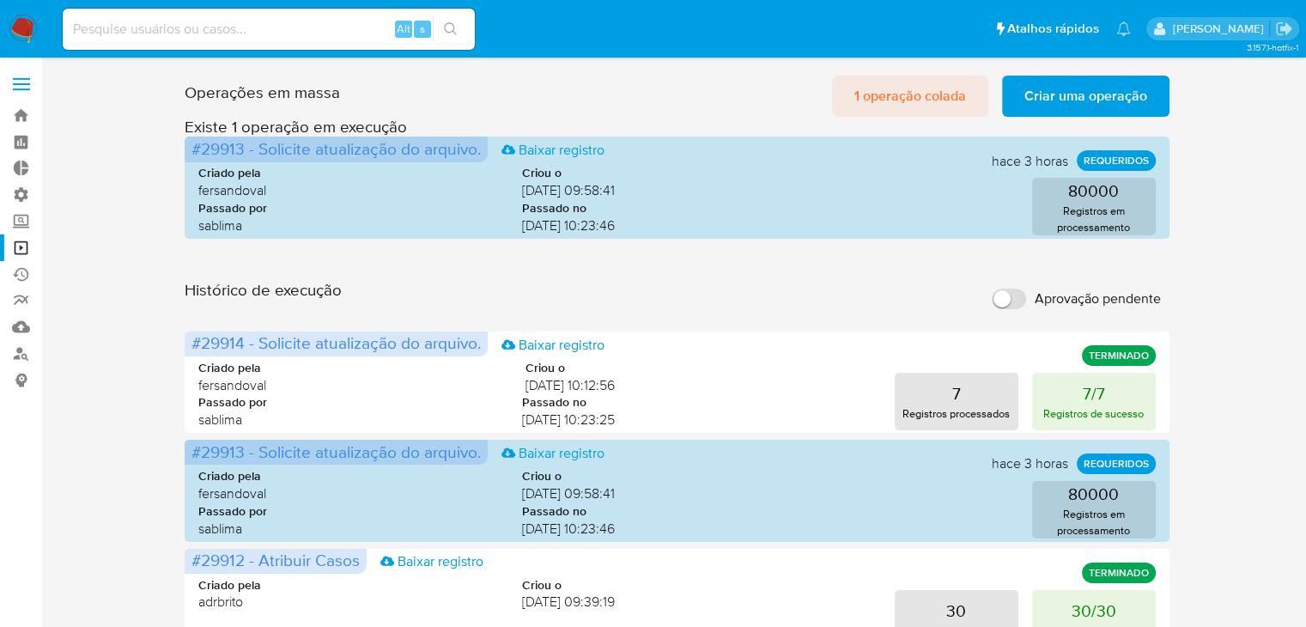
click at [850, 79] on button "1 operação colada" at bounding box center [910, 96] width 156 height 41
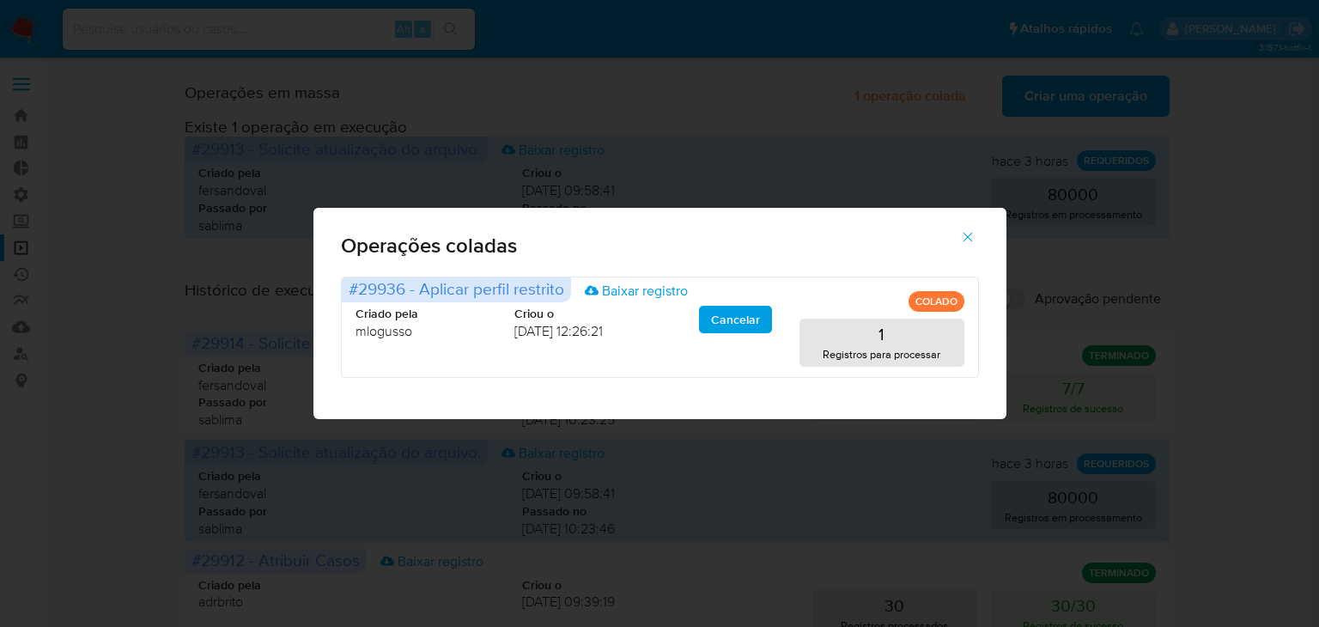
click at [974, 241] on icon "button" at bounding box center [967, 236] width 15 height 15
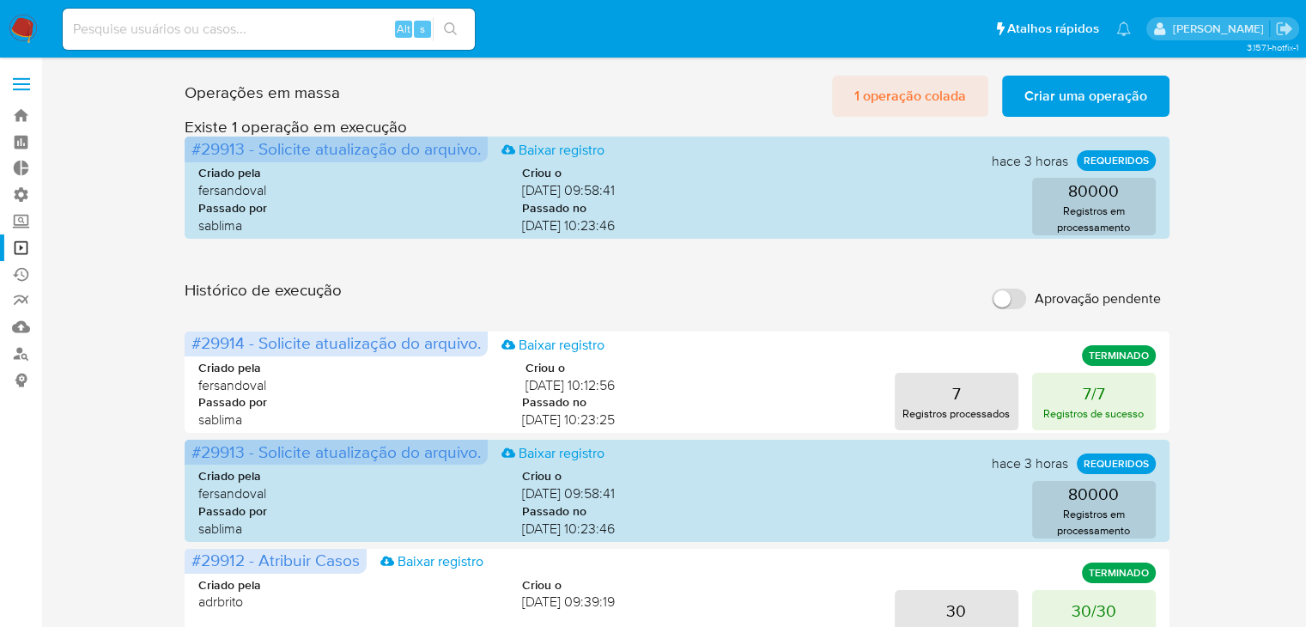
click at [920, 96] on span "1 operação colada" at bounding box center [910, 96] width 112 height 38
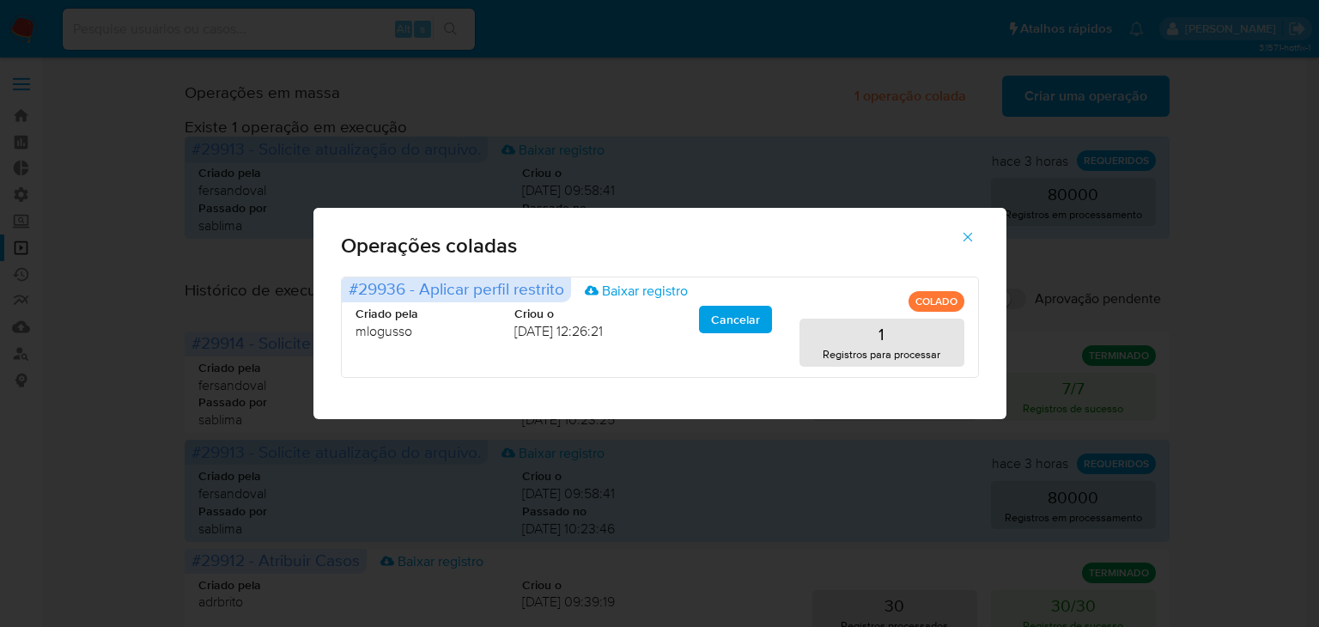
click at [966, 234] on icon "button" at bounding box center [967, 236] width 15 height 15
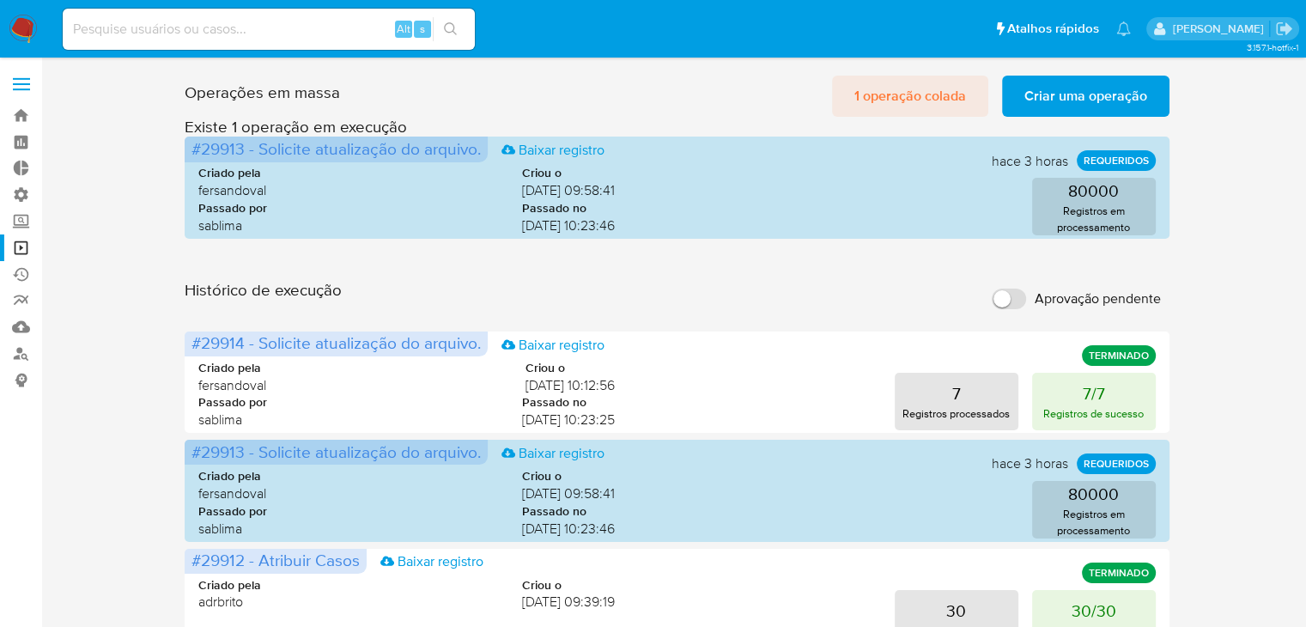
click at [949, 94] on span "1 operação colada" at bounding box center [910, 96] width 112 height 38
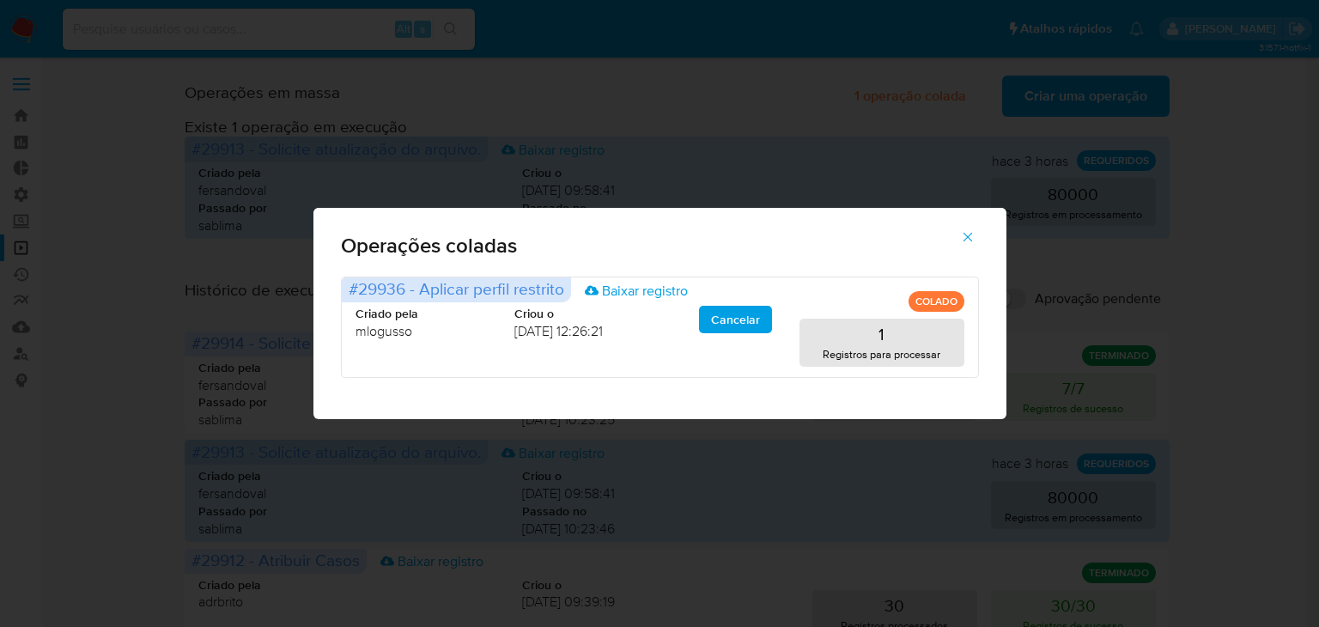
click at [970, 237] on icon "button" at bounding box center [967, 236] width 15 height 15
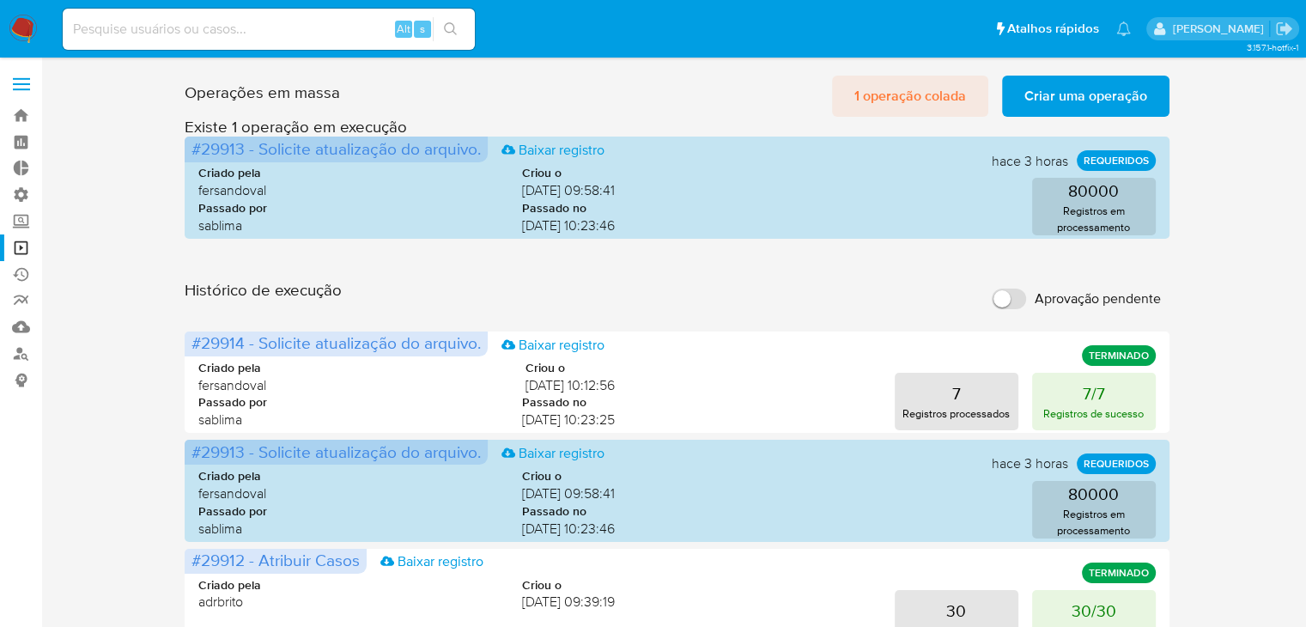
click at [927, 94] on span "1 operação colada" at bounding box center [910, 96] width 112 height 38
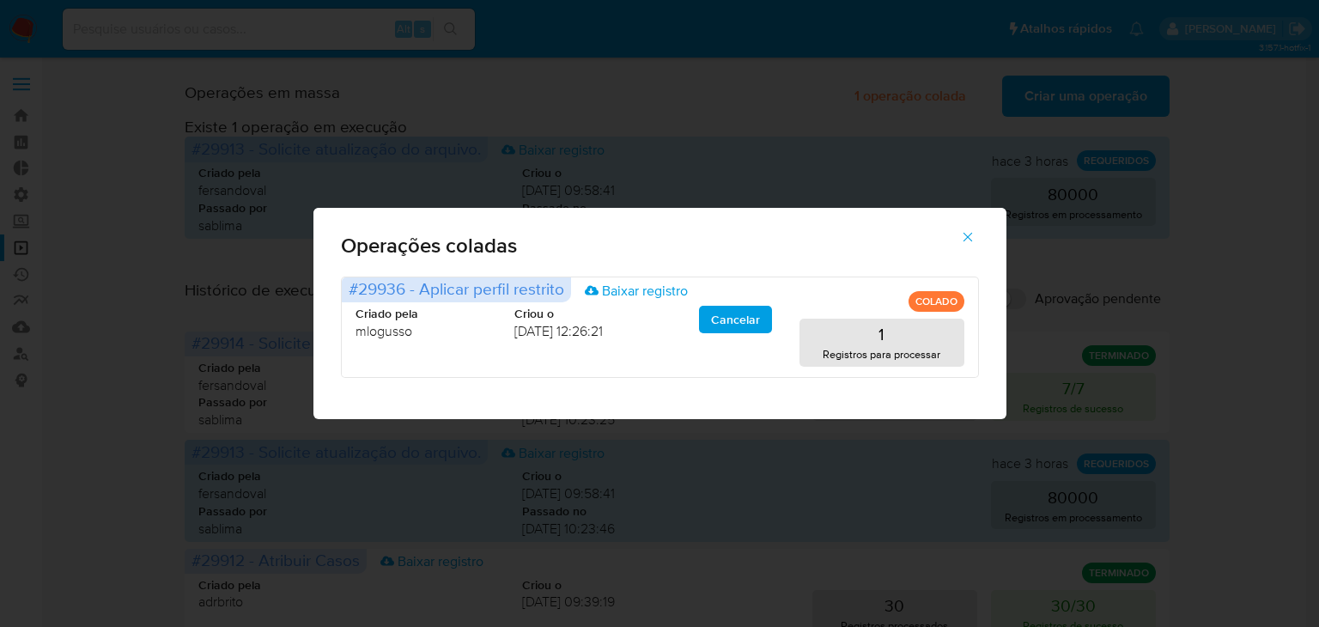
click at [971, 228] on span "button" at bounding box center [967, 237] width 15 height 38
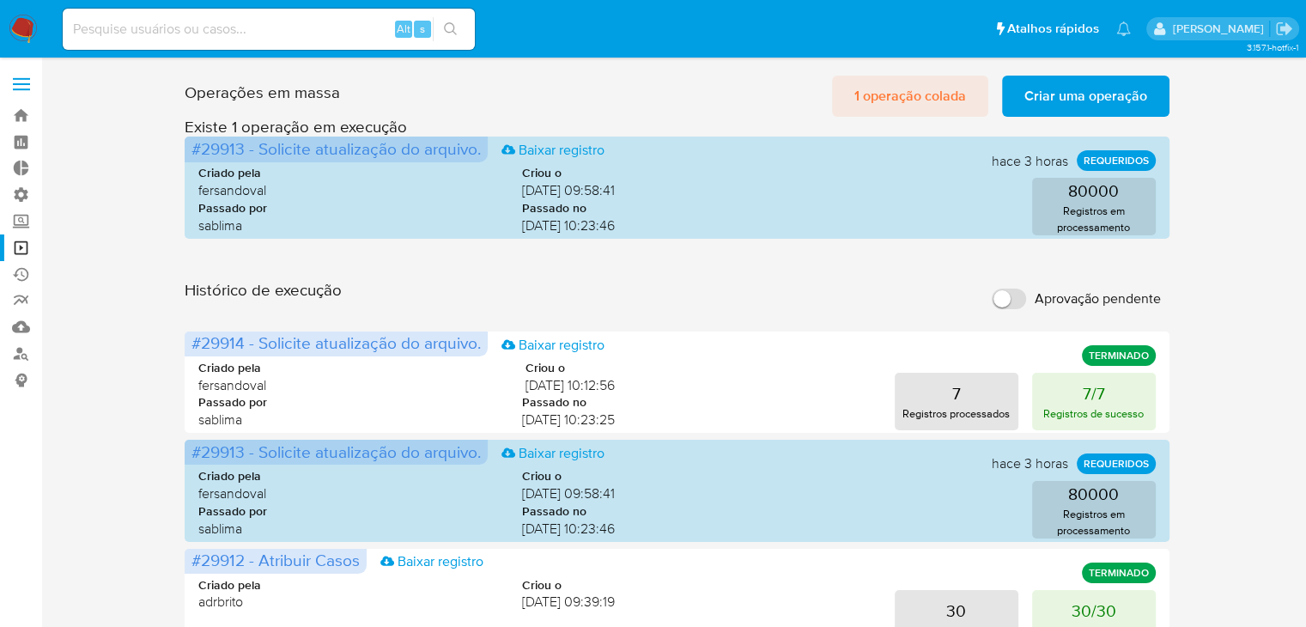
click at [893, 84] on span "1 operação colada" at bounding box center [910, 96] width 112 height 38
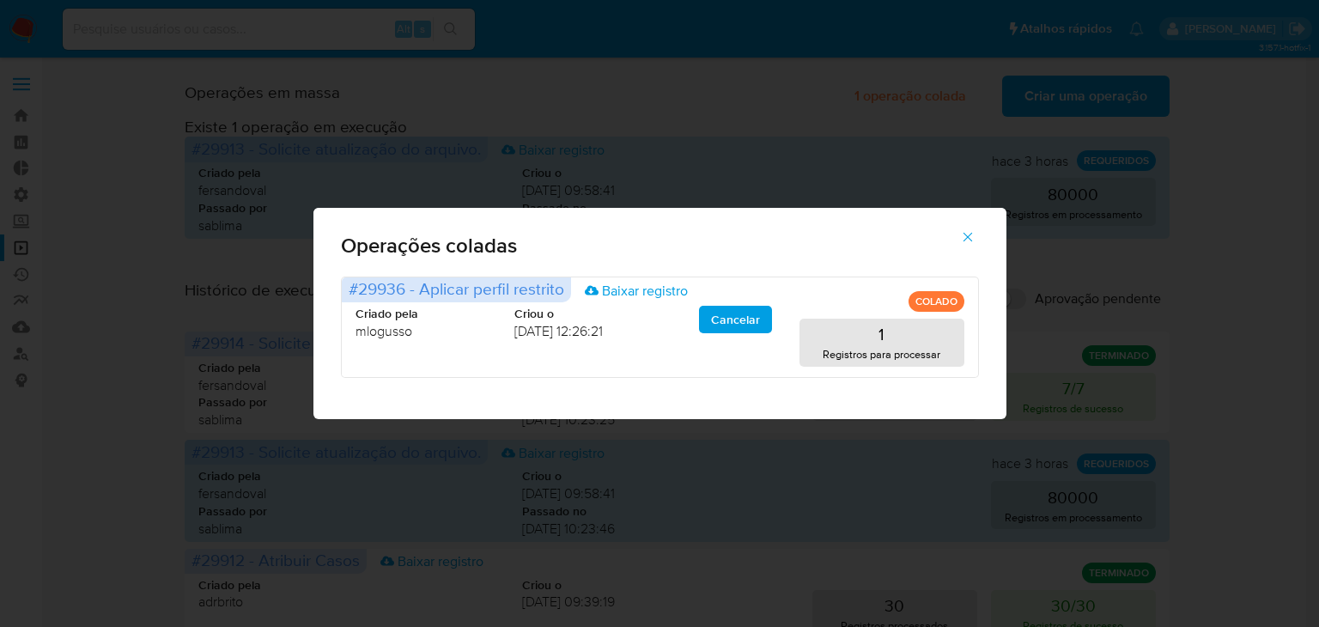
click at [965, 234] on icon "button" at bounding box center [967, 236] width 15 height 15
